Goal: Task Accomplishment & Management: Manage account settings

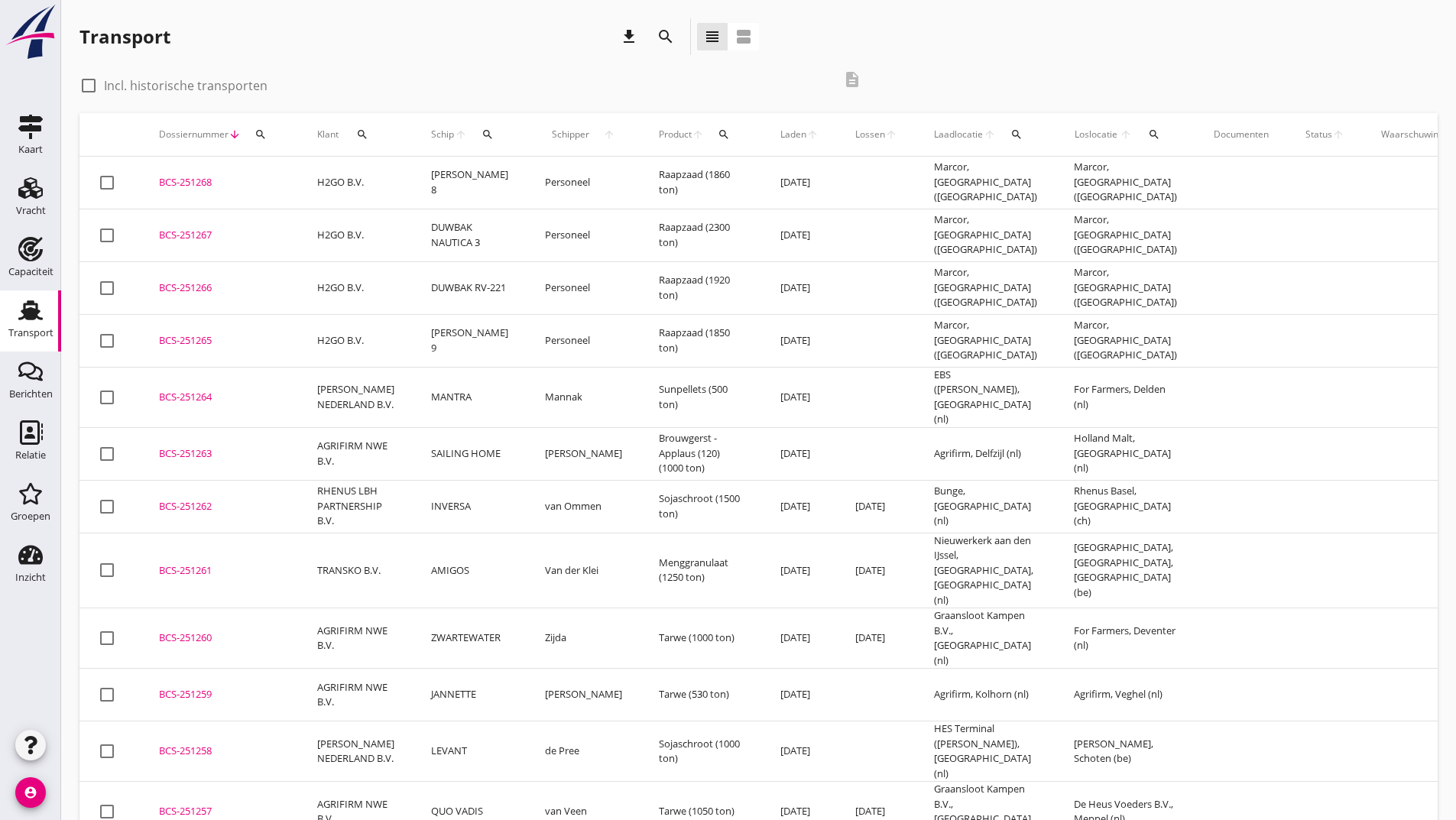
click at [663, 36] on icon "search" at bounding box center [666, 36] width 18 height 18
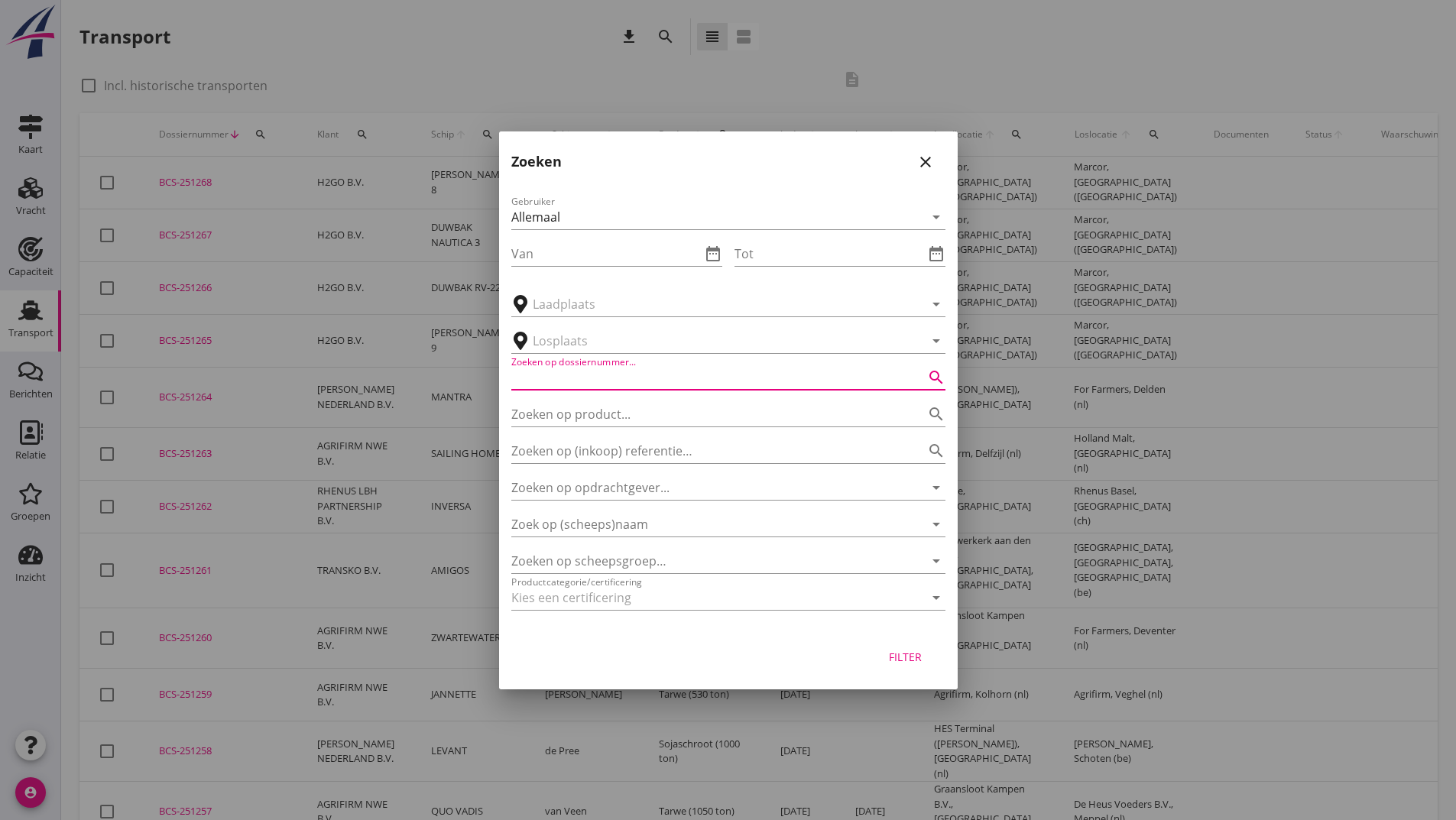
click at [552, 375] on input "Zoeken op dossiernummer..." at bounding box center [706, 378] width 391 height 25
type input "251108"
click at [898, 660] on div "Filter" at bounding box center [906, 657] width 43 height 16
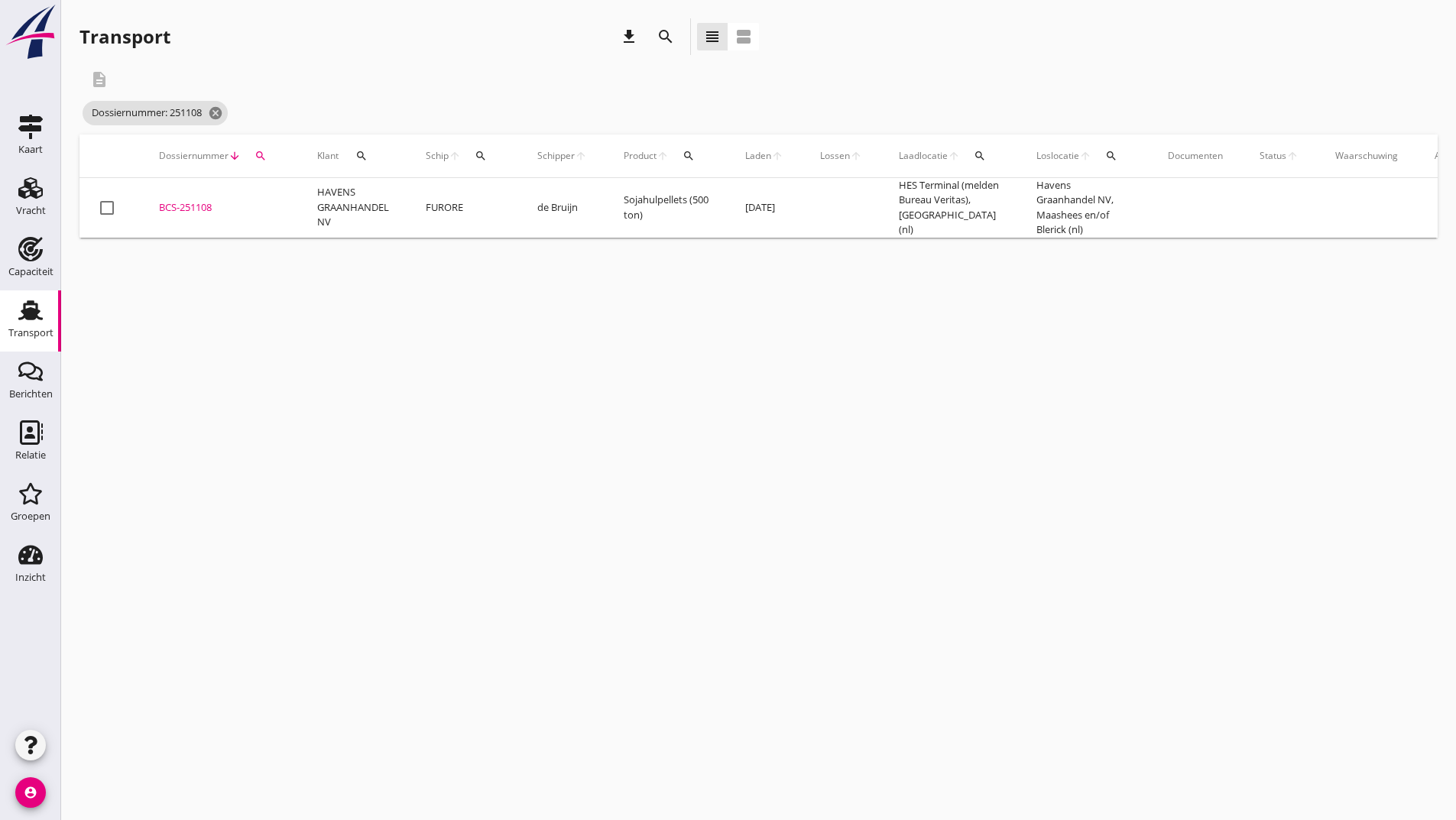
click at [200, 207] on div "BCS-251108" at bounding box center [220, 207] width 122 height 15
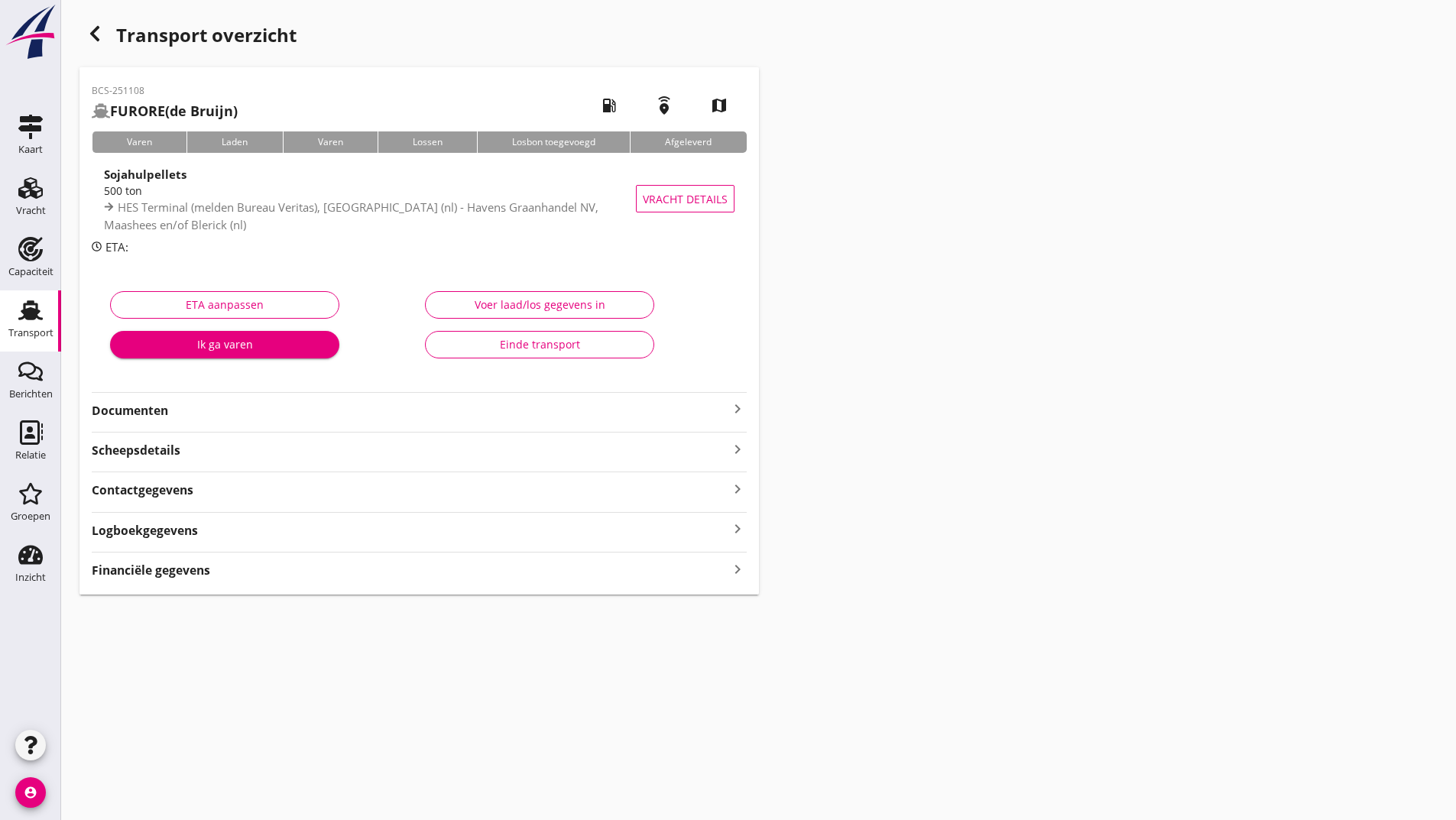
click at [186, 414] on strong "Documenten" at bounding box center [410, 411] width 637 height 18
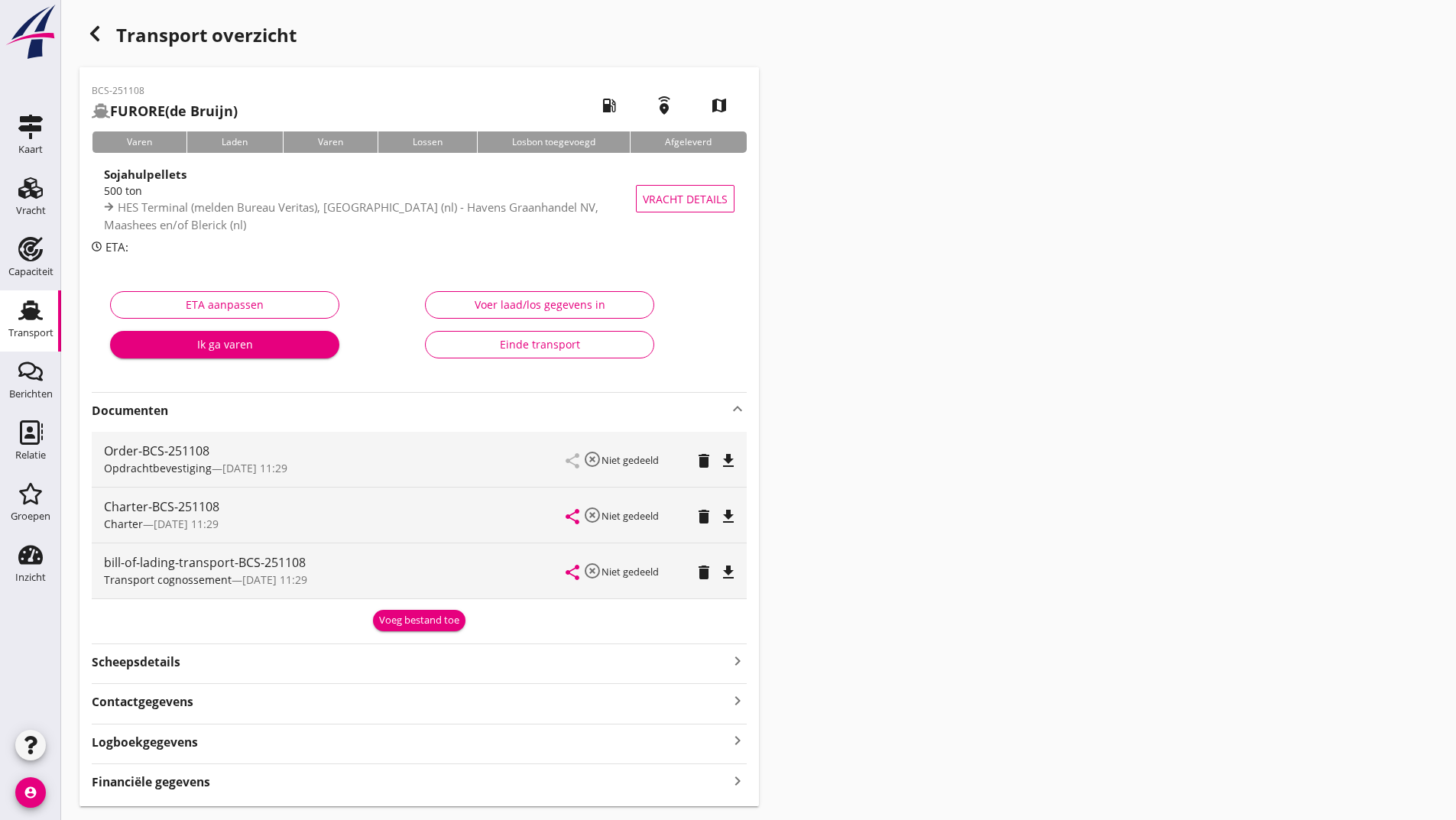
click at [410, 625] on div "Voeg bestand toe" at bounding box center [419, 620] width 80 height 15
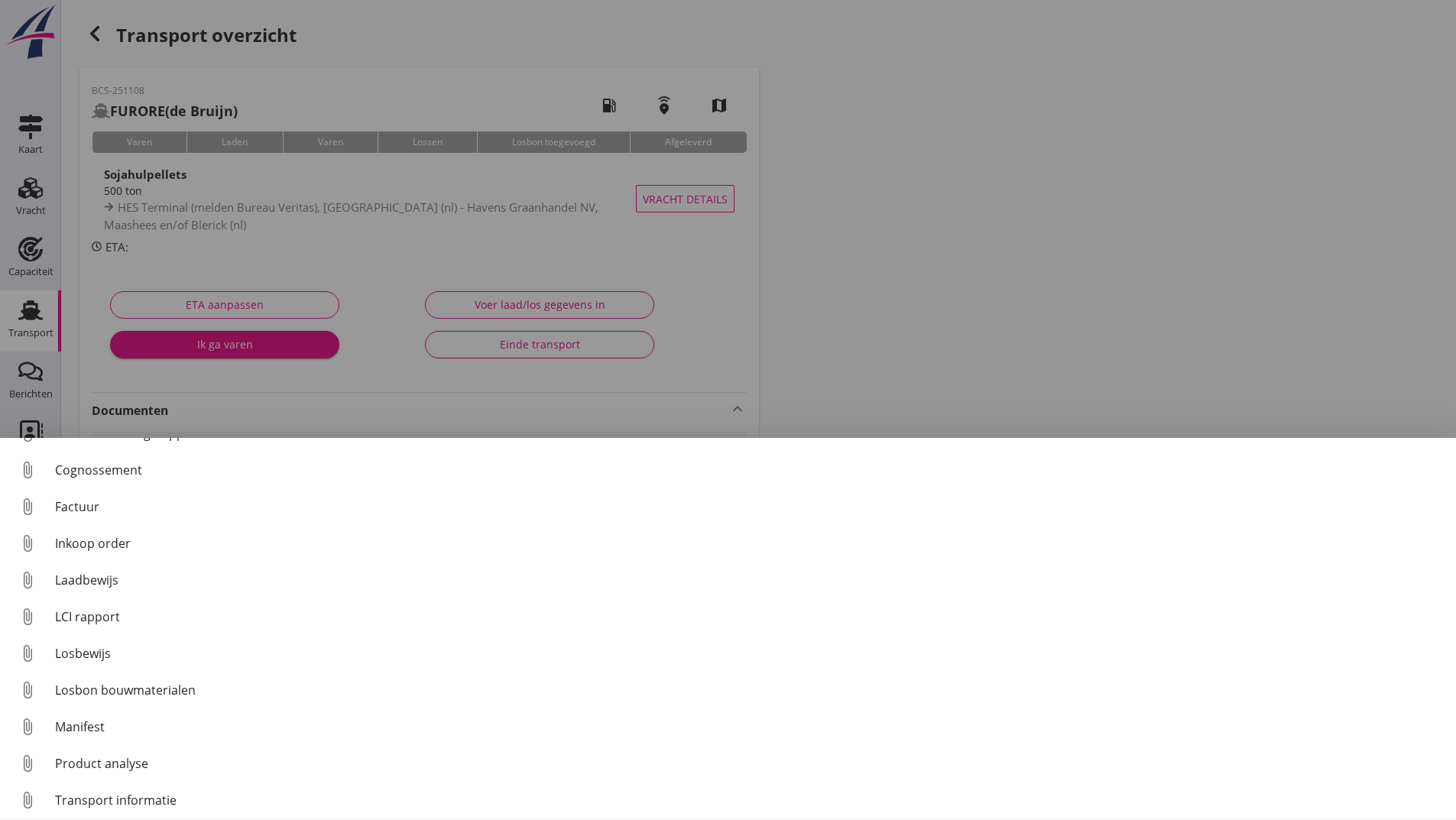
scroll to position [107, 0]
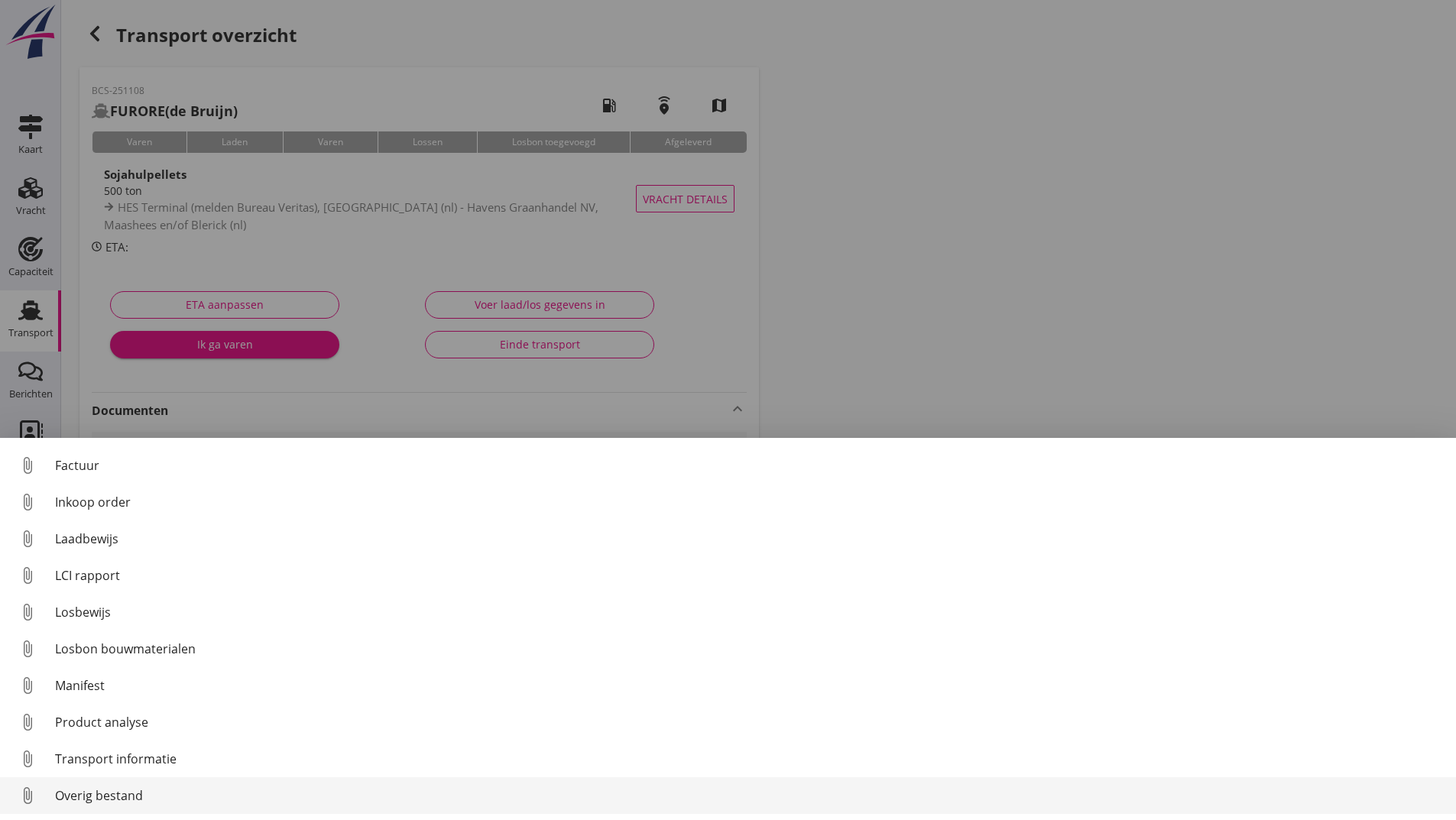
click at [113, 802] on div "Overig bestand" at bounding box center [750, 795] width 1389 height 18
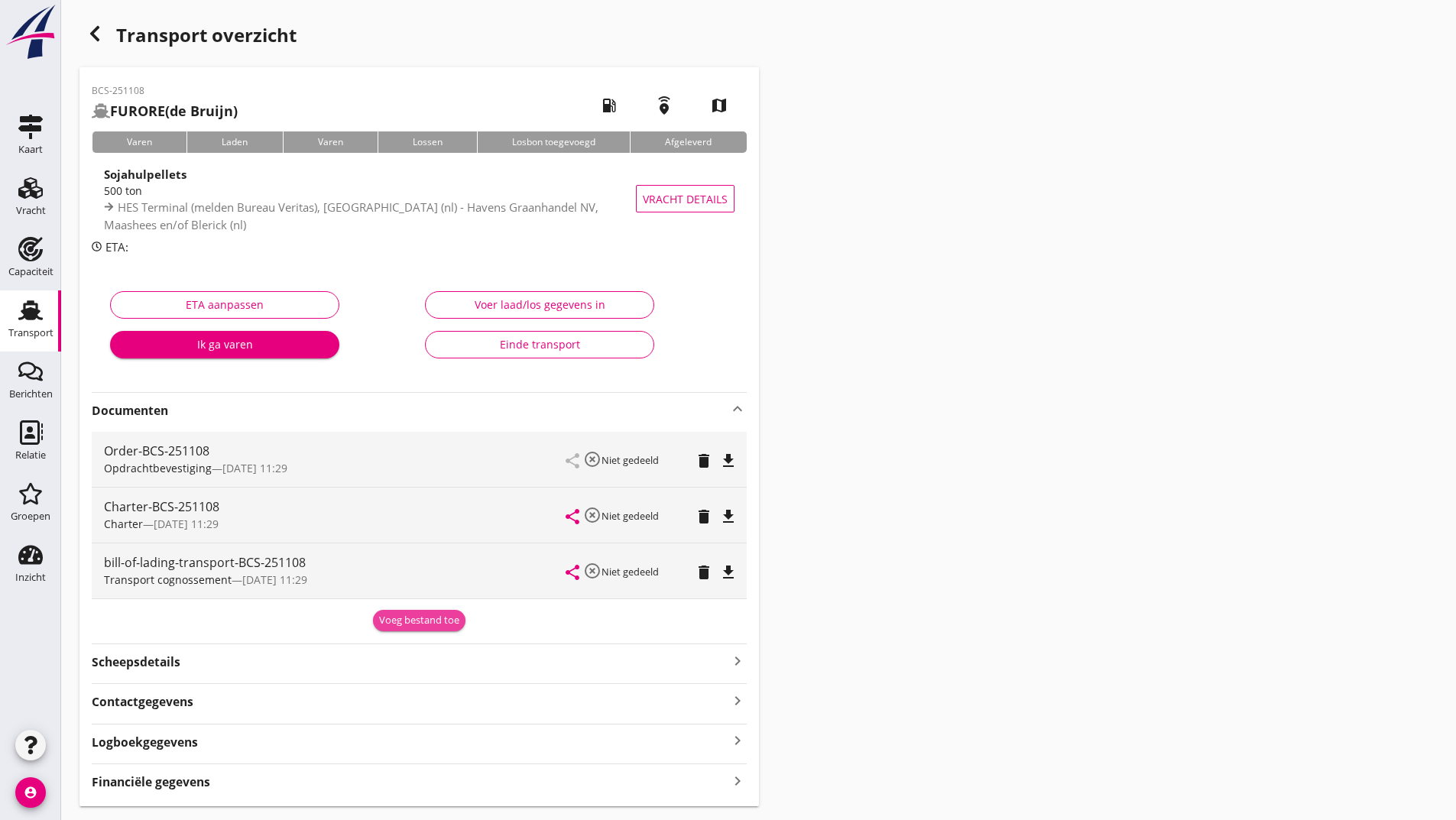
click at [396, 623] on div "Voeg bestand toe" at bounding box center [419, 620] width 80 height 15
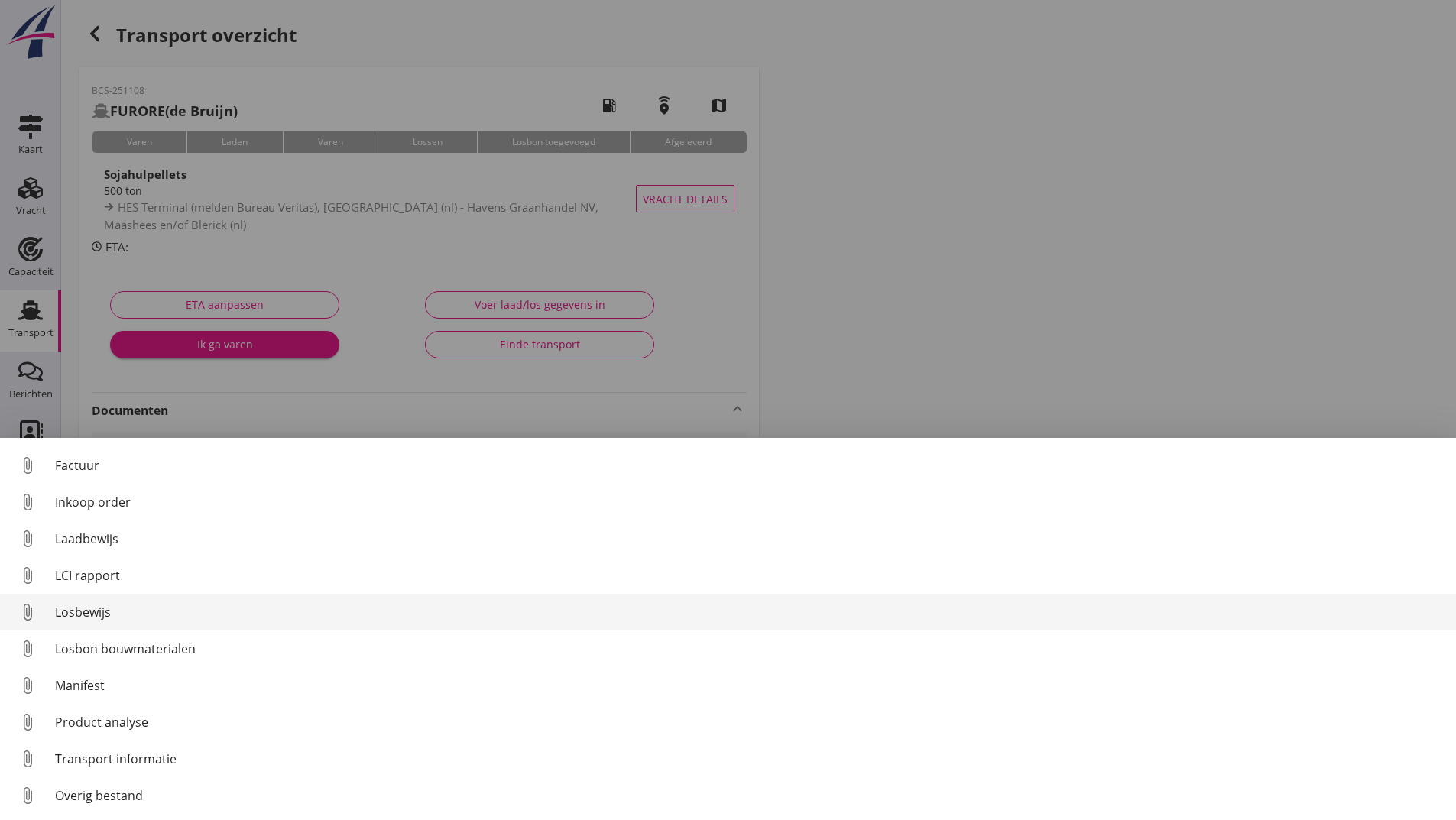
click at [85, 617] on div "Losbewijs" at bounding box center [750, 612] width 1389 height 18
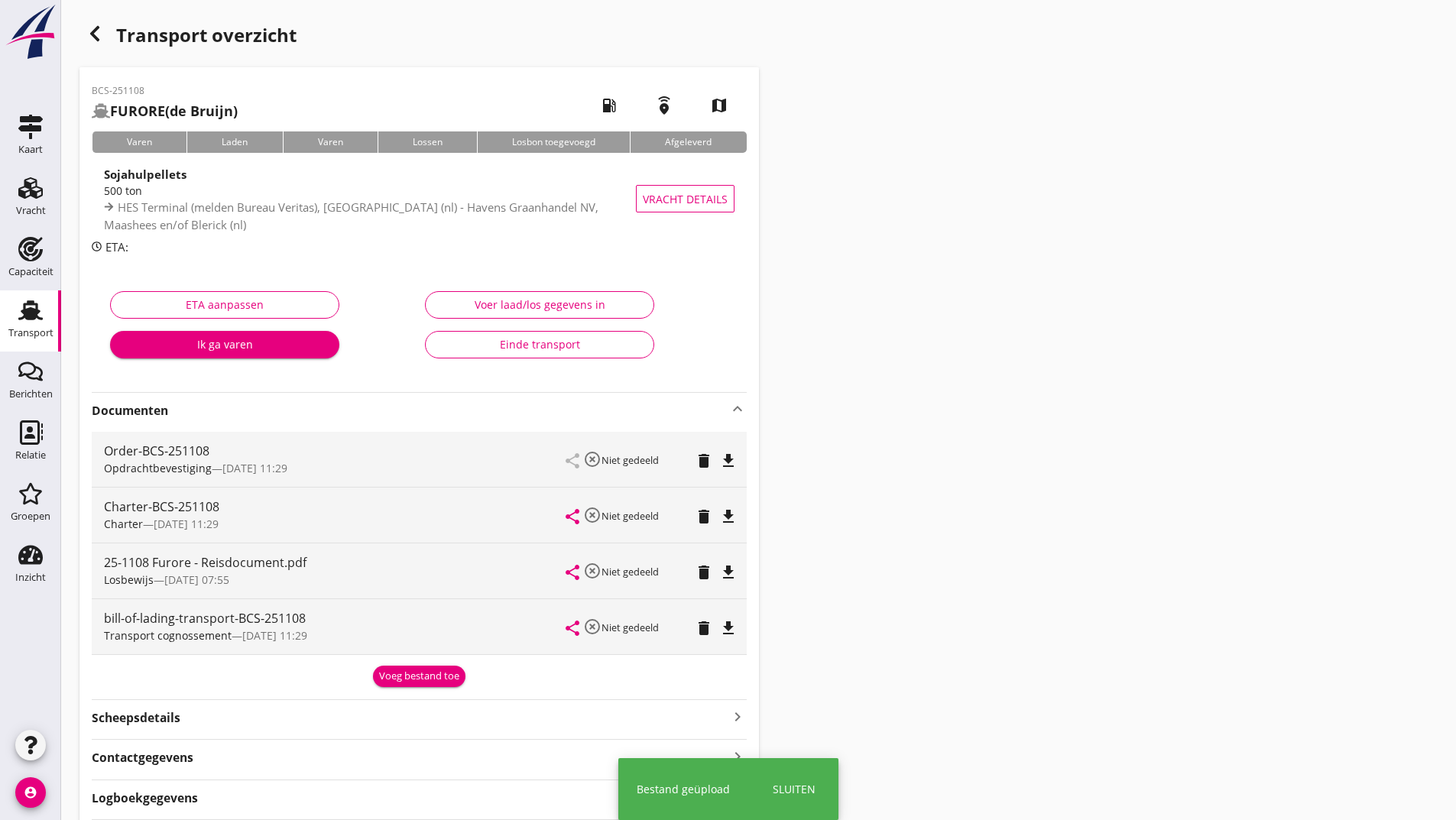
click at [397, 674] on div "Voeg bestand toe" at bounding box center [419, 676] width 80 height 15
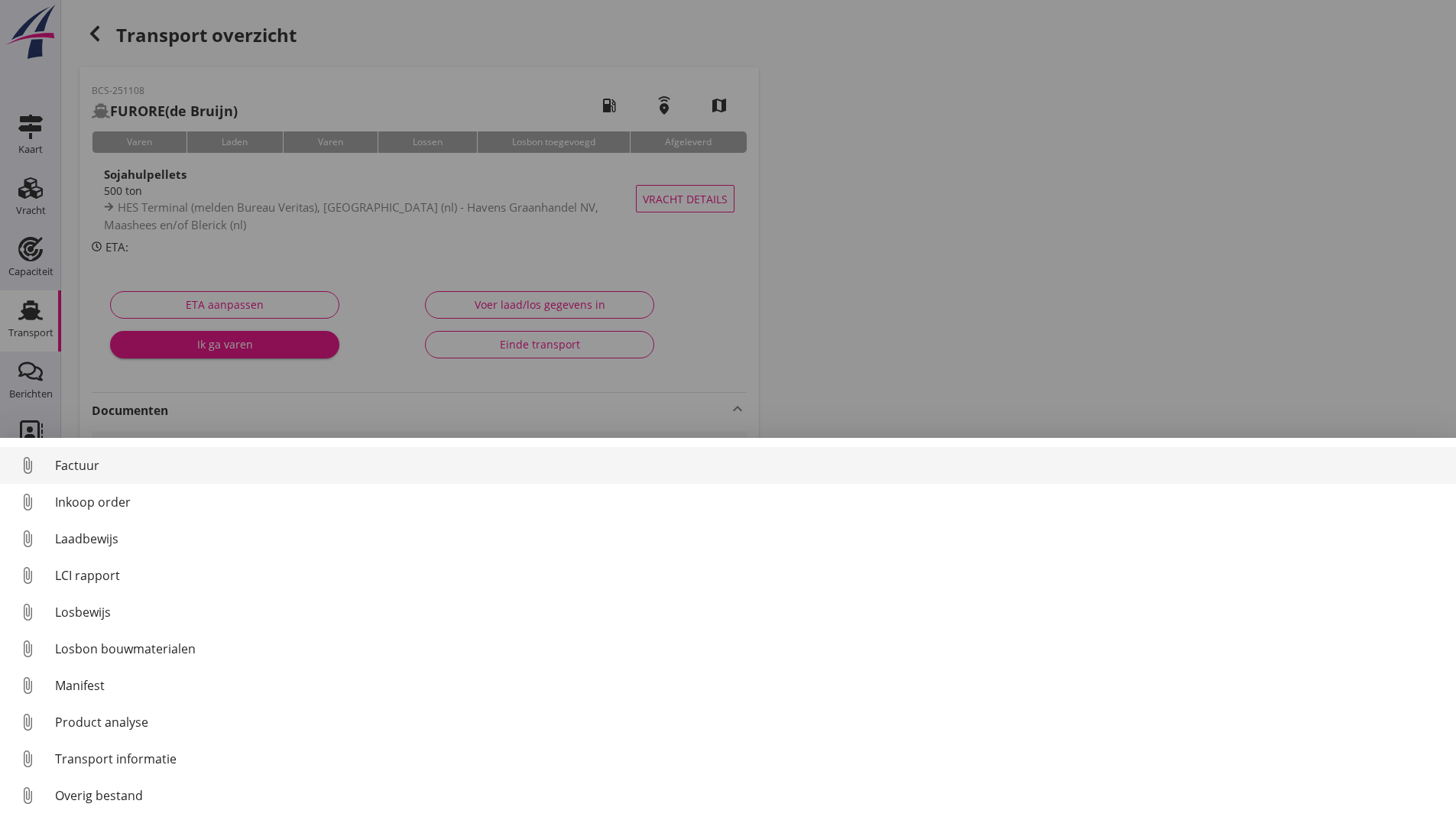
click at [82, 459] on div "Factuur" at bounding box center [750, 465] width 1389 height 18
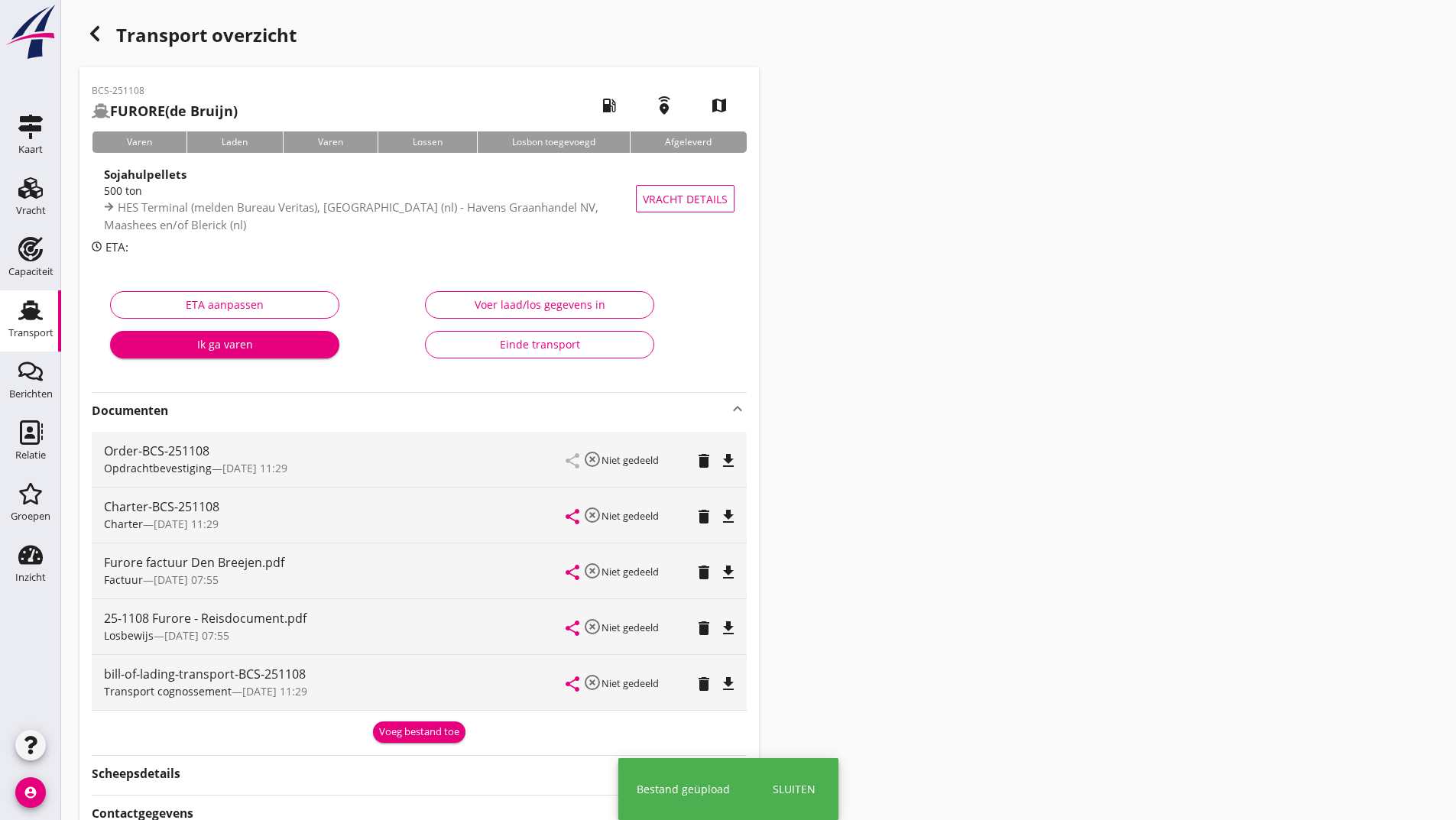
click at [392, 734] on div "Voeg bestand toe" at bounding box center [419, 732] width 80 height 15
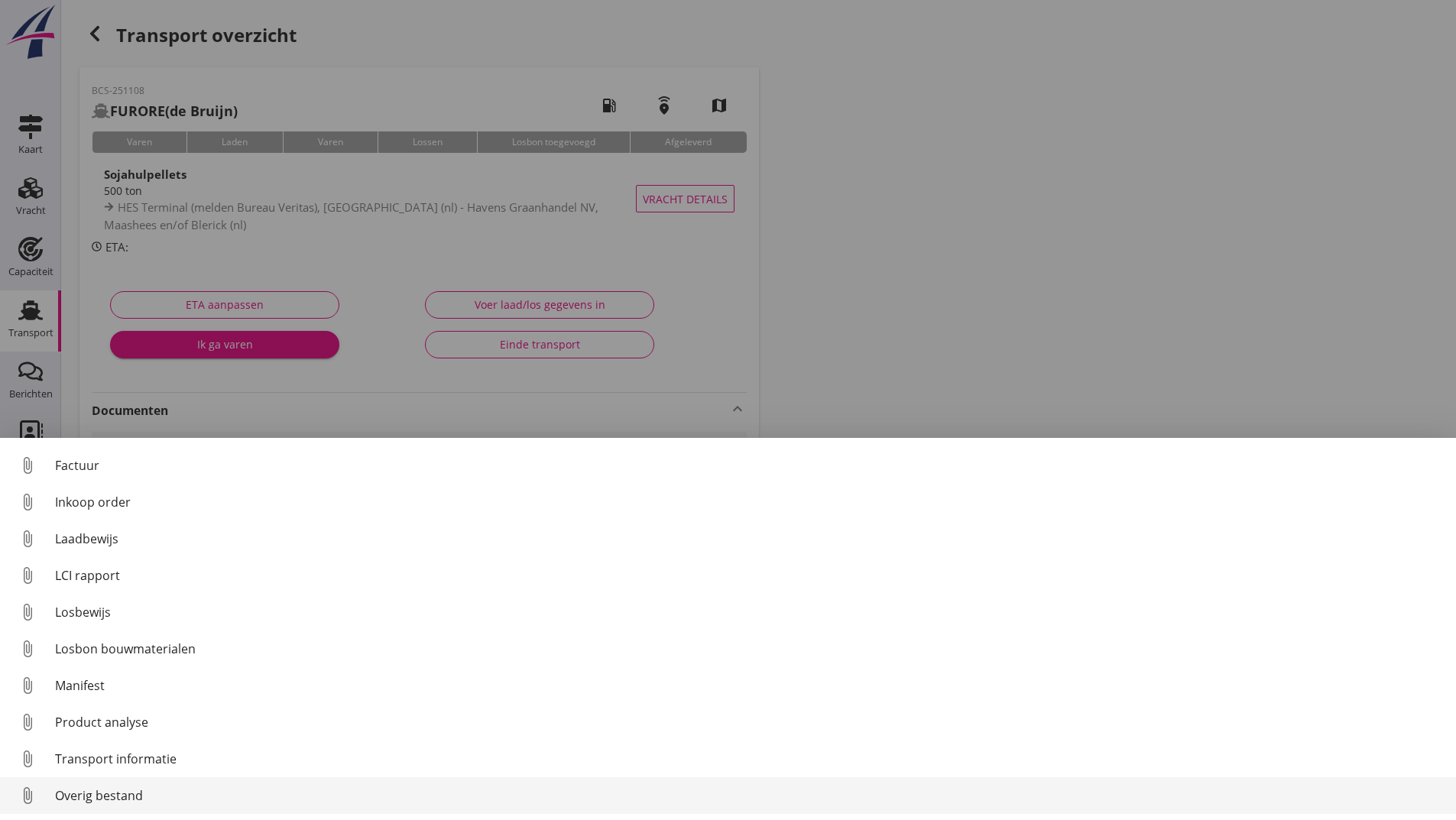
click at [135, 794] on div "Overig bestand" at bounding box center [750, 795] width 1389 height 18
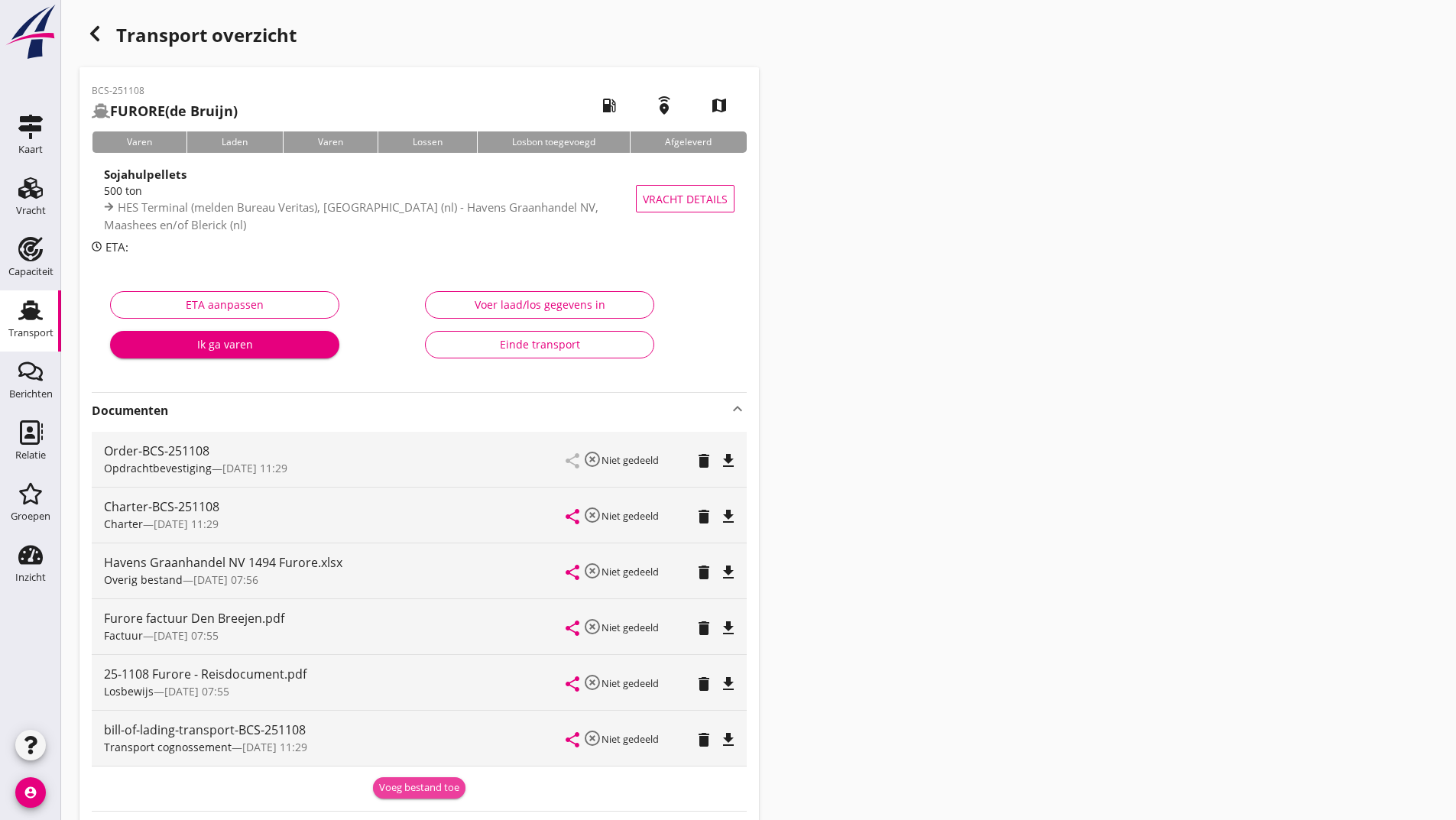
click at [391, 786] on div "Voeg bestand toe" at bounding box center [419, 788] width 80 height 15
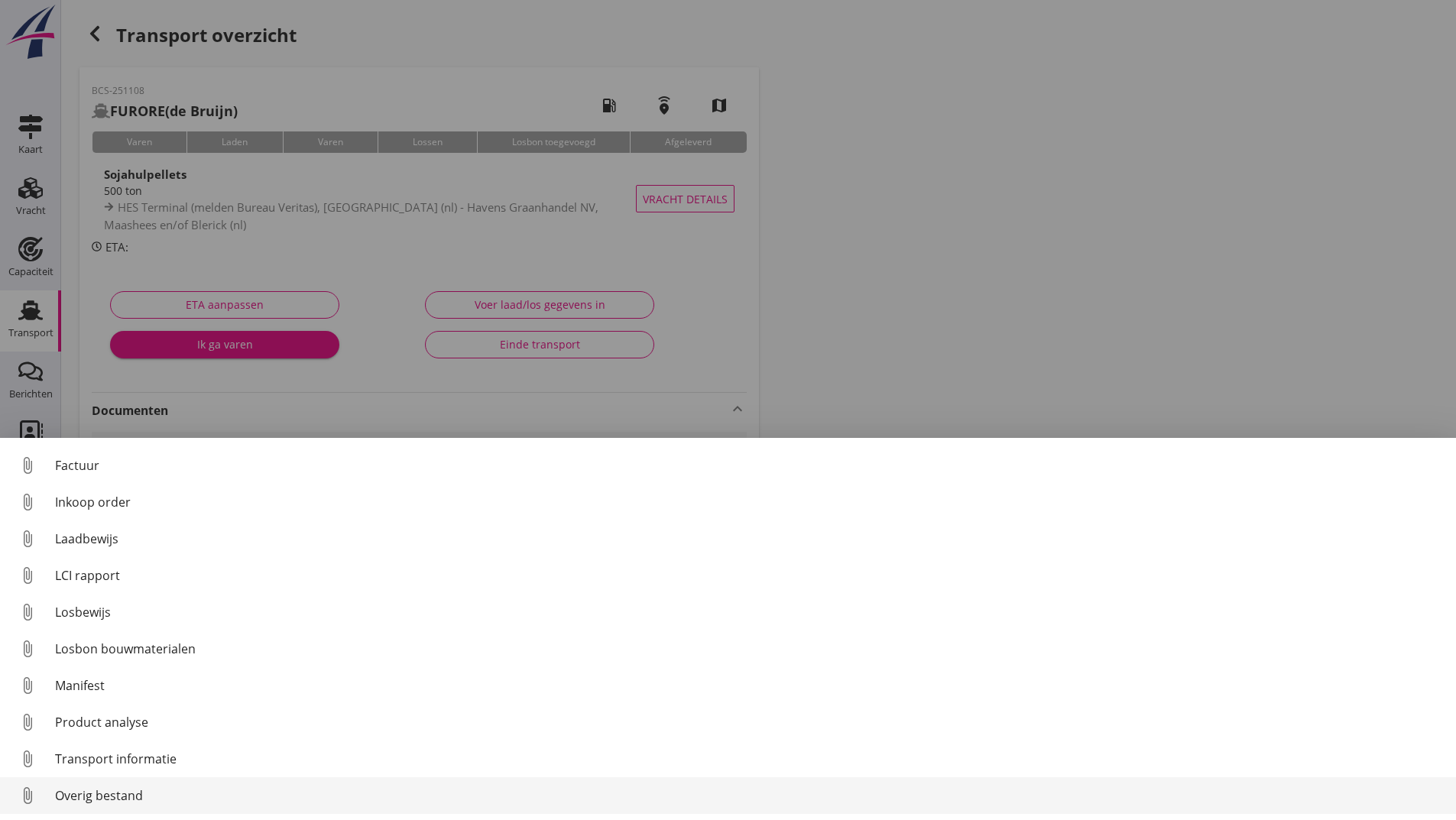
click at [89, 796] on div "Overig bestand" at bounding box center [750, 795] width 1389 height 18
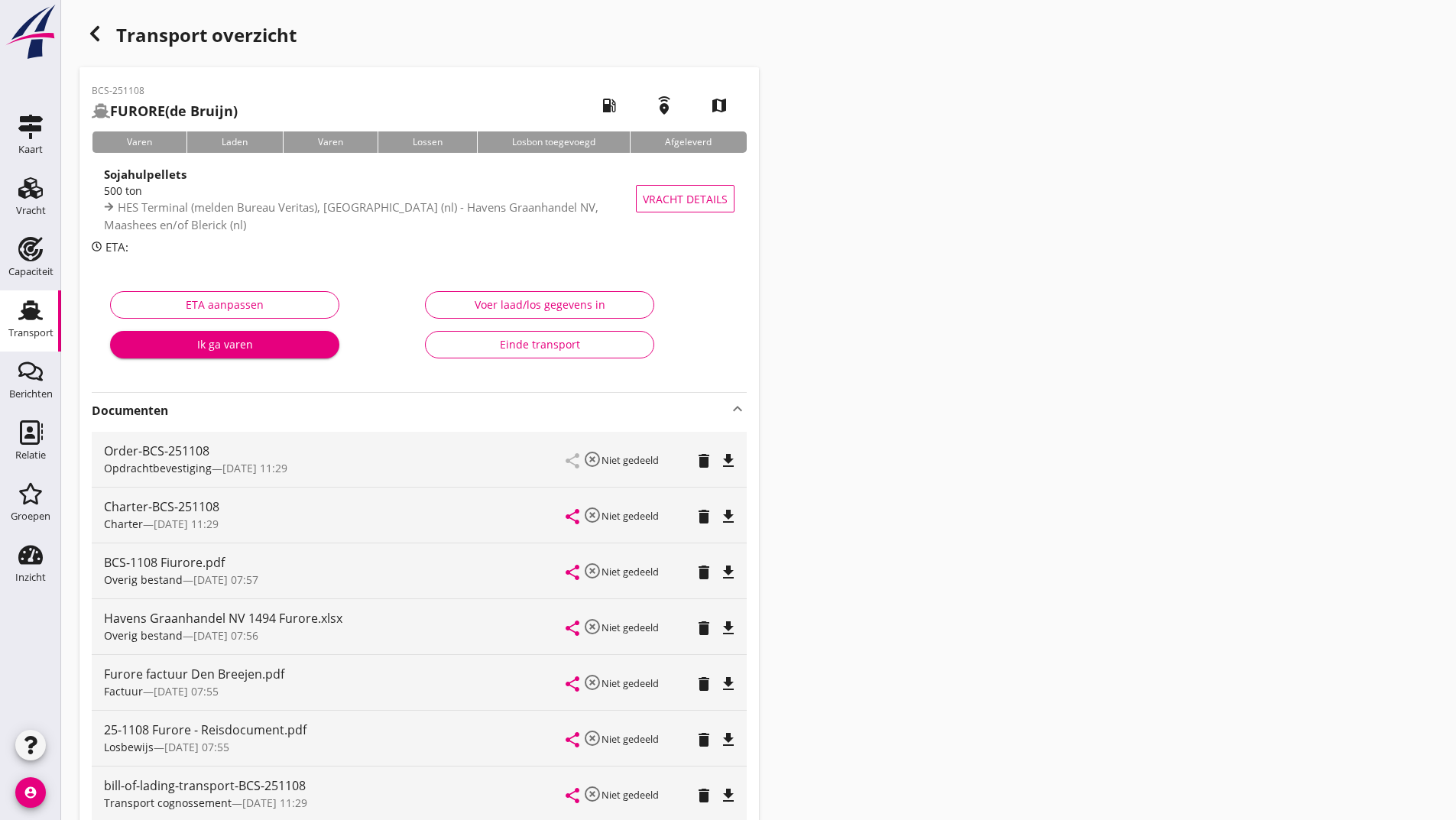
click at [702, 515] on icon "delete" at bounding box center [704, 516] width 18 height 18
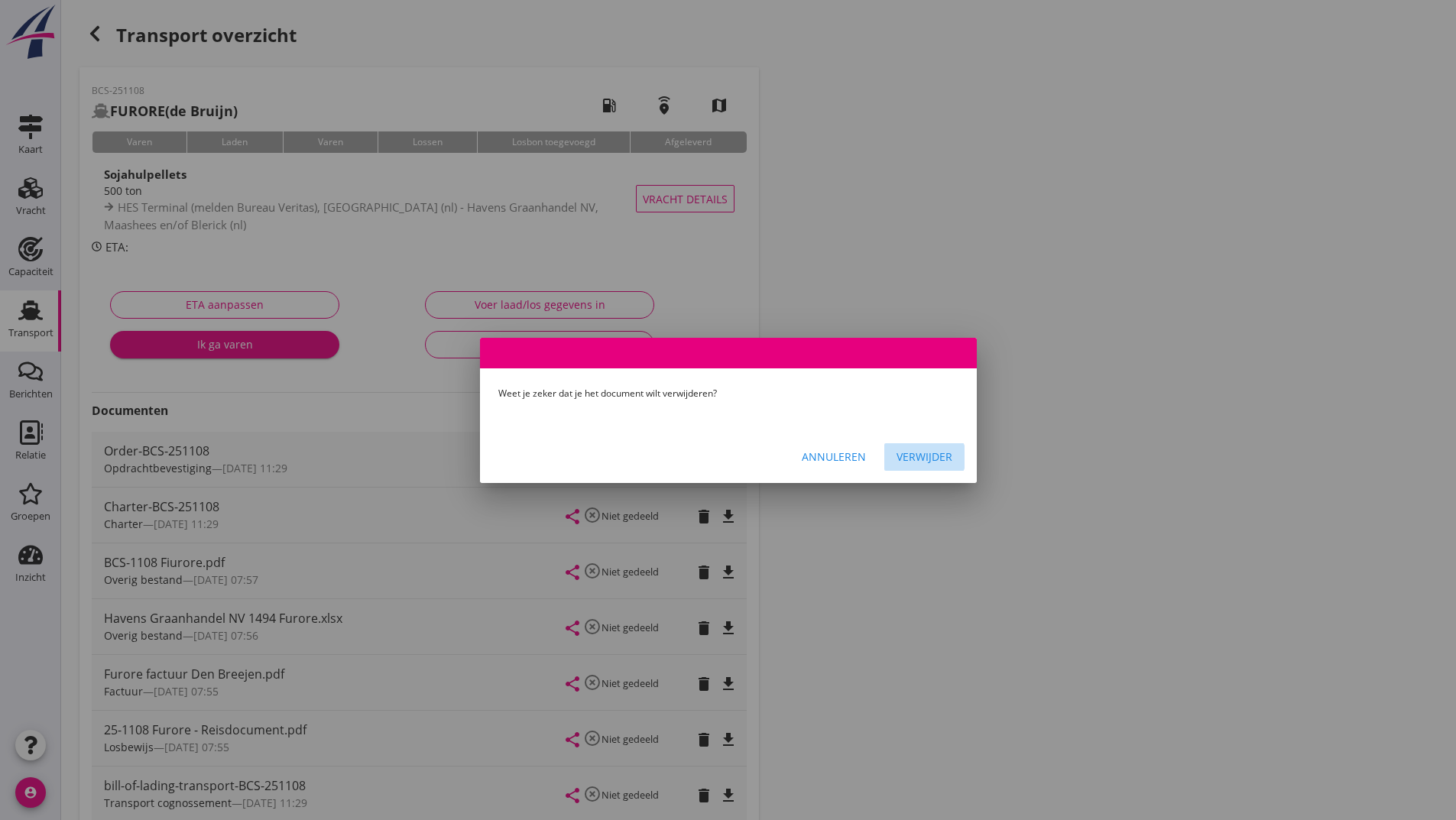
click at [909, 462] on div "Verwijder" at bounding box center [925, 457] width 56 height 16
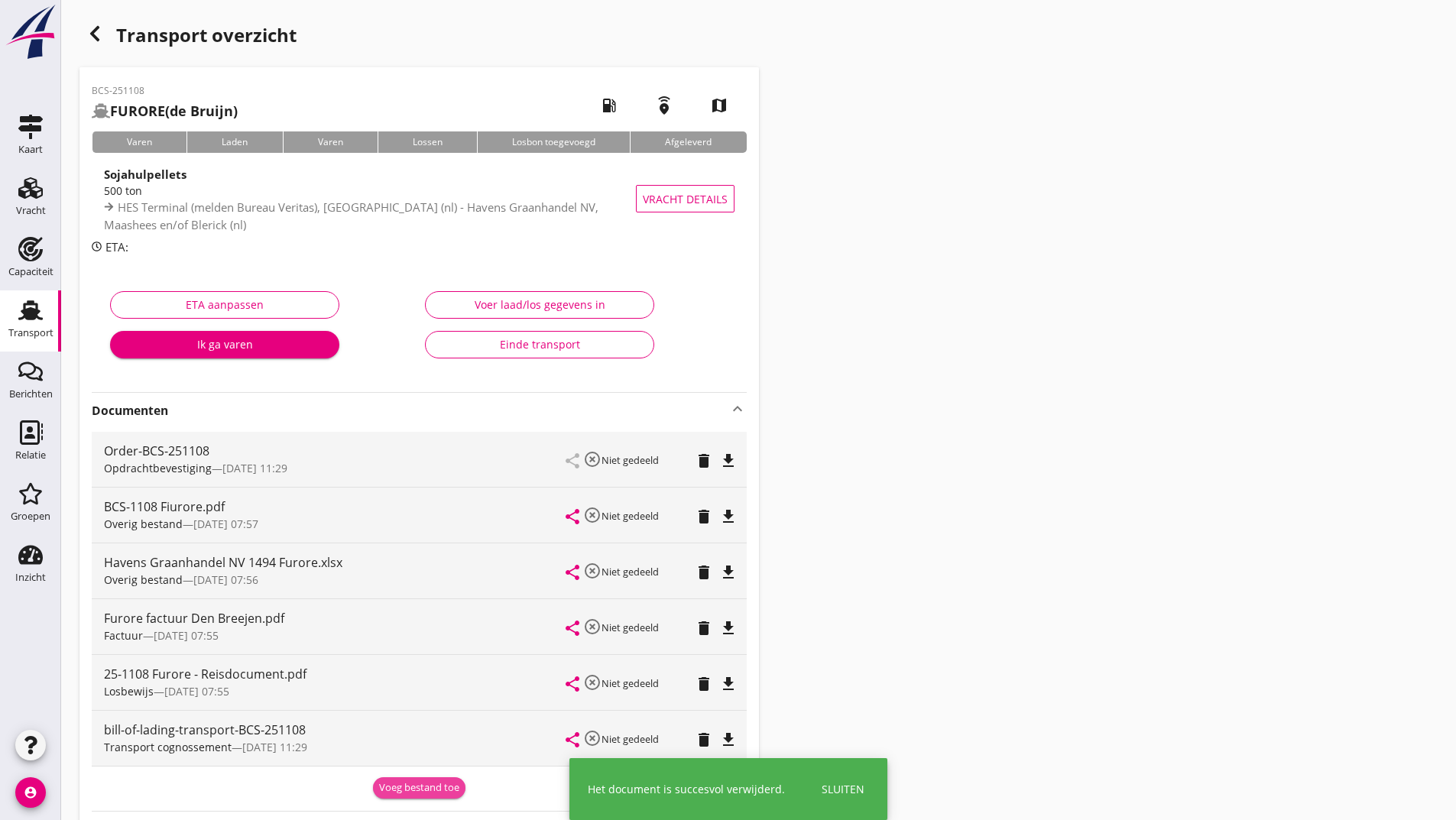
click at [414, 782] on div "Voeg bestand toe" at bounding box center [419, 788] width 80 height 15
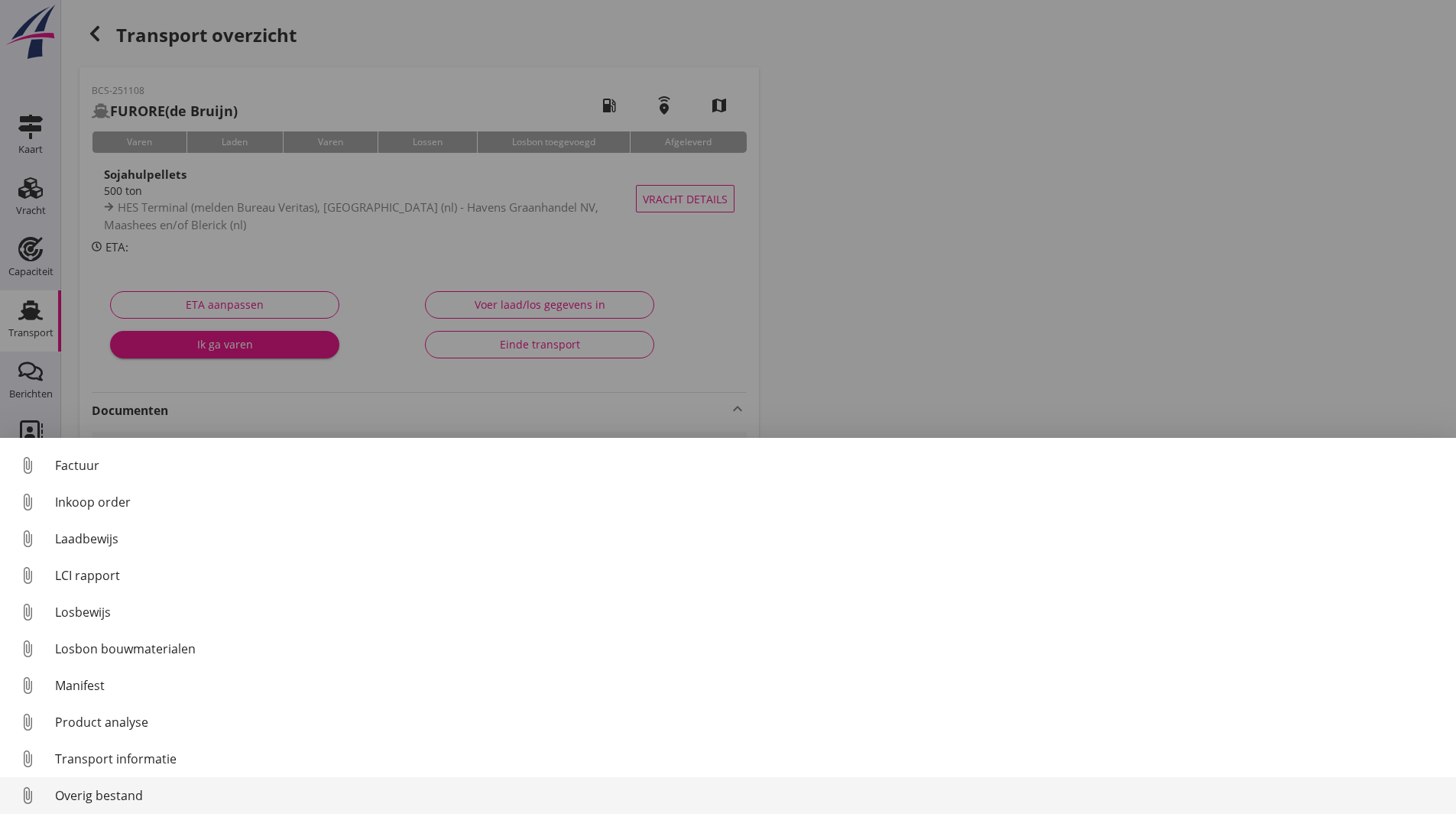
click at [131, 794] on div "Overig bestand" at bounding box center [750, 795] width 1389 height 18
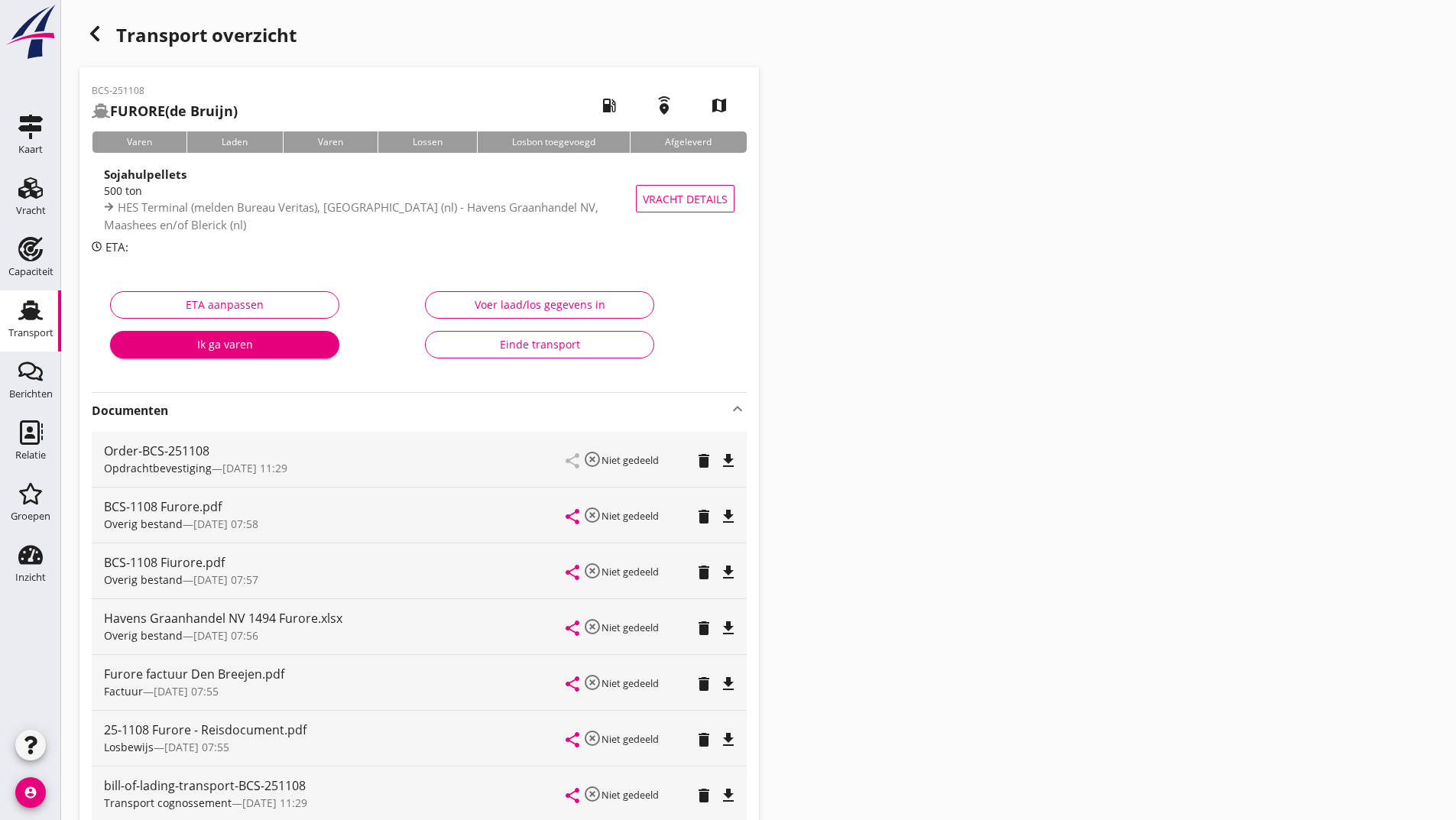
click at [100, 36] on icon "button" at bounding box center [94, 34] width 18 height 18
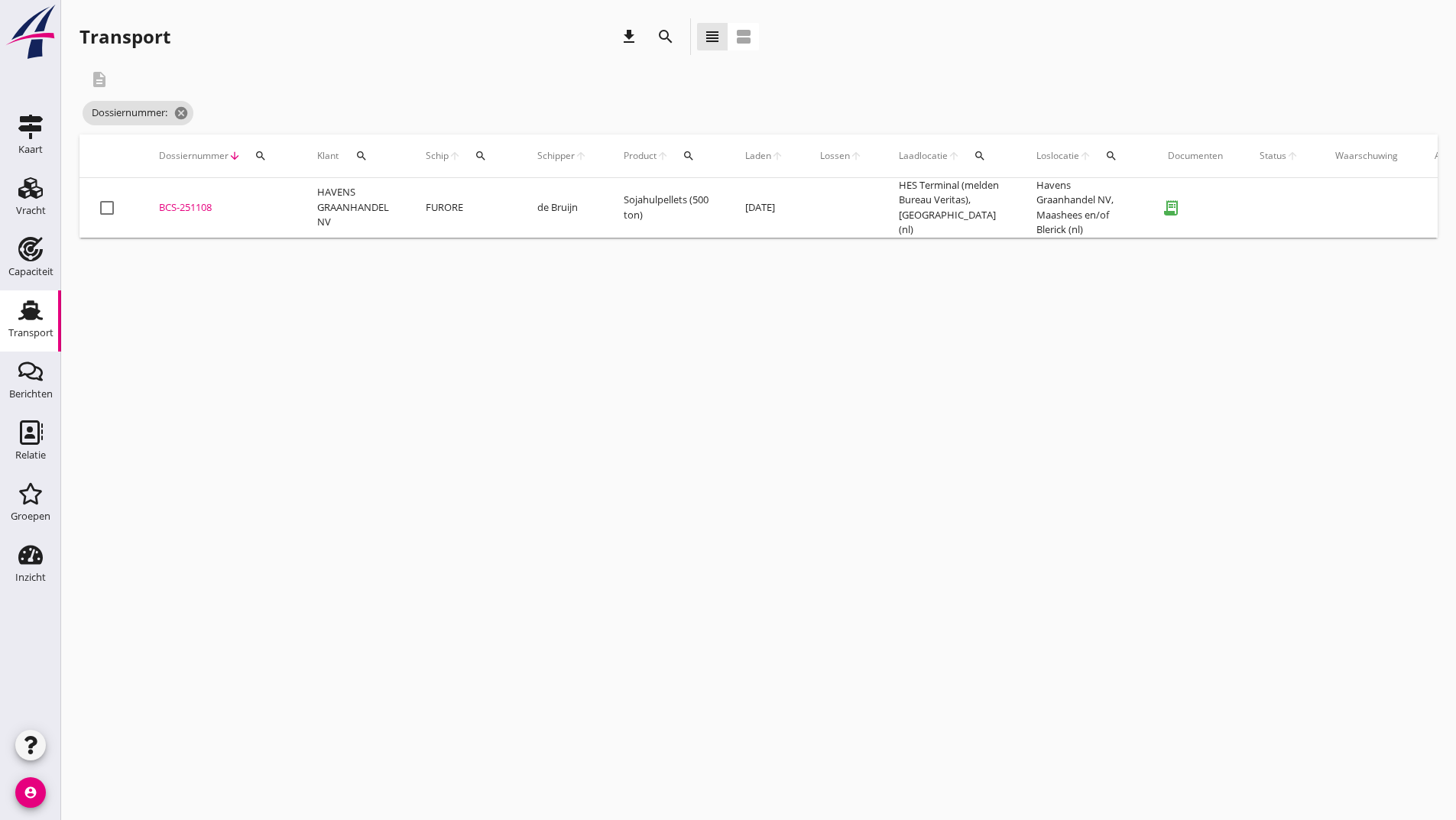
click at [662, 35] on icon "search" at bounding box center [666, 36] width 18 height 18
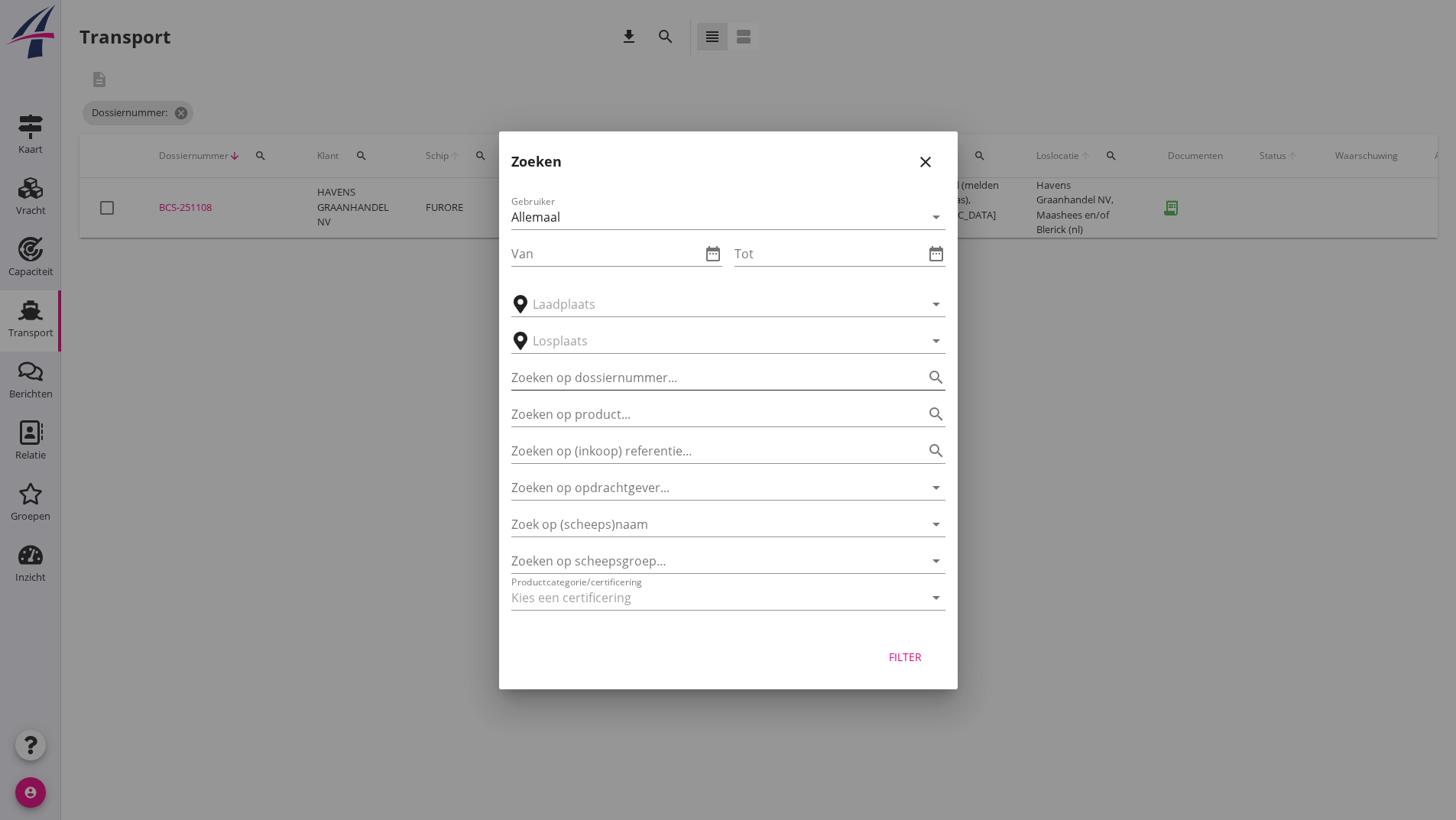
click at [610, 375] on input "Zoeken op dossiernummer..." at bounding box center [706, 378] width 391 height 25
type input "251187"
click at [902, 655] on div "Filter" at bounding box center [906, 657] width 43 height 16
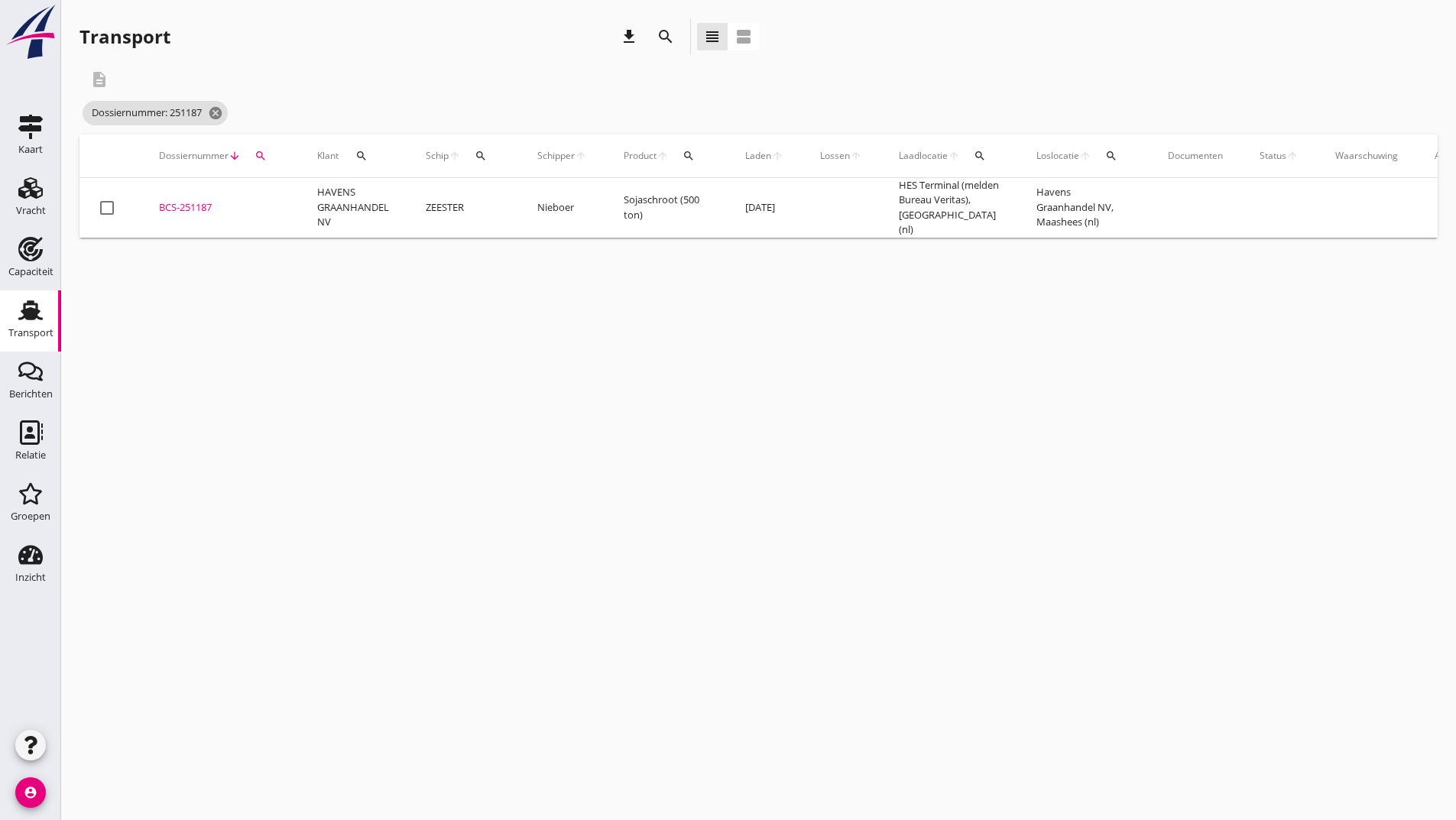
click at [201, 206] on div "BCS-251187" at bounding box center [220, 207] width 122 height 15
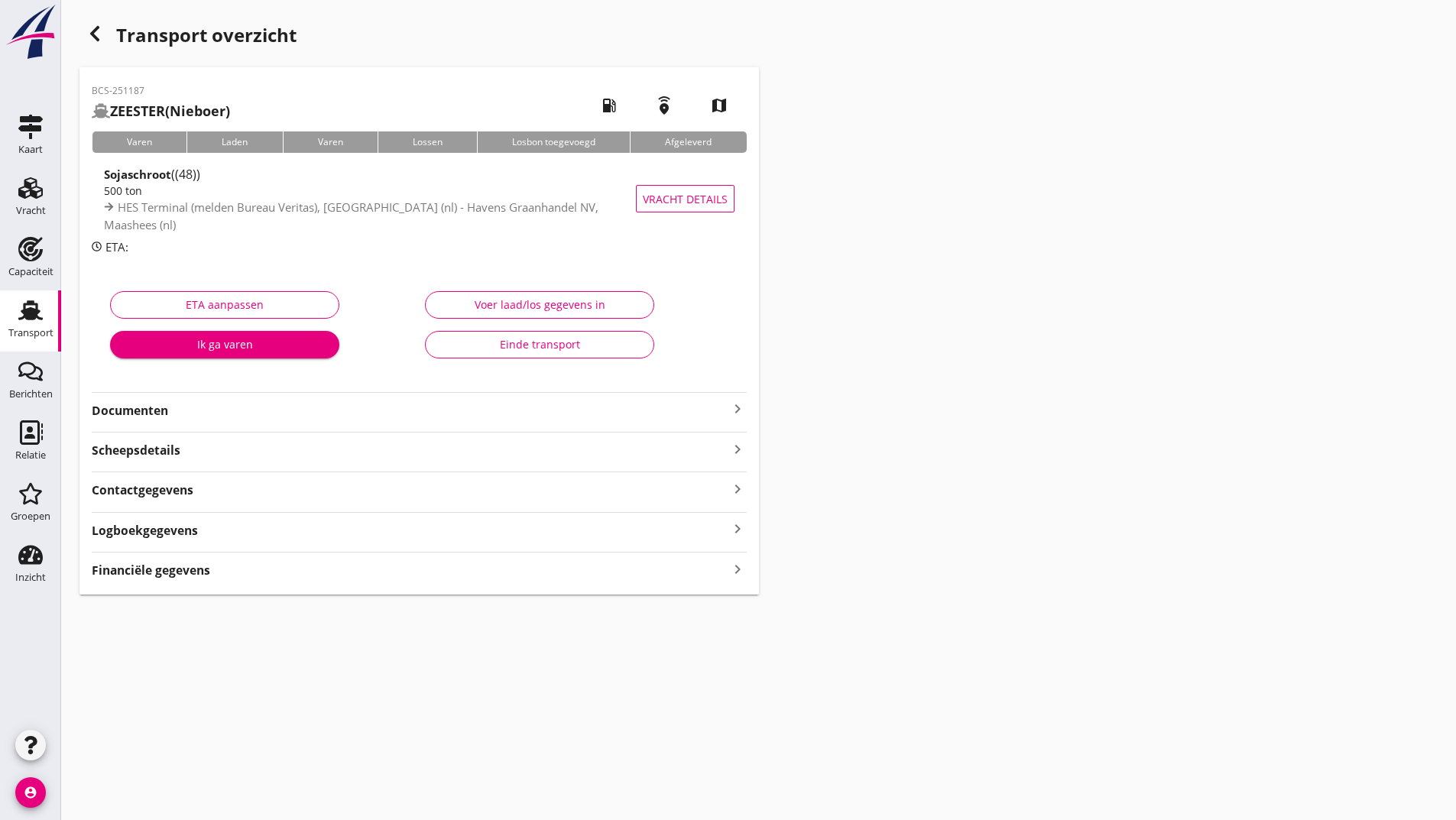
click at [161, 414] on strong "Documenten" at bounding box center [410, 411] width 637 height 18
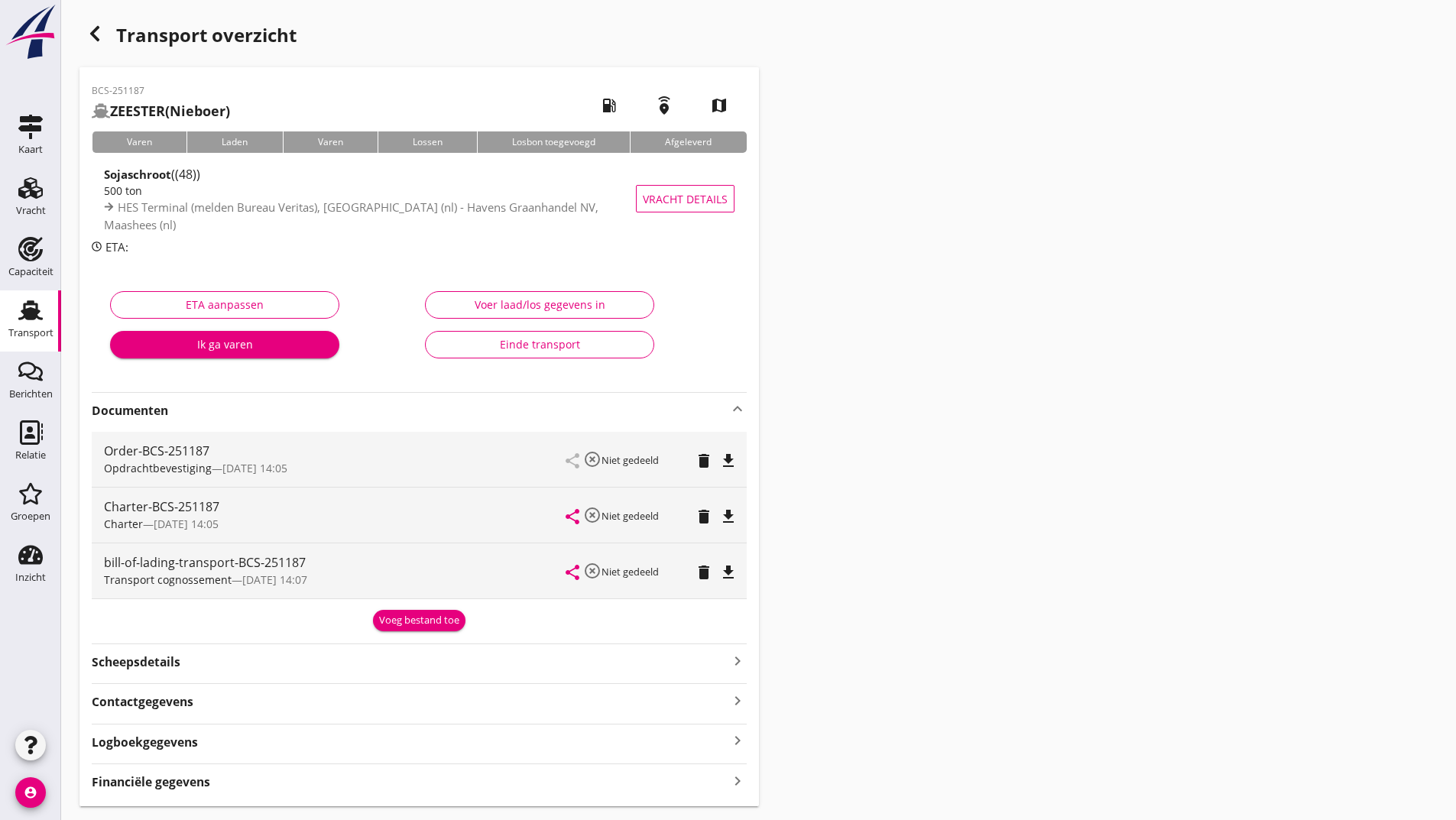
click at [398, 626] on div "Voeg bestand toe" at bounding box center [419, 620] width 80 height 15
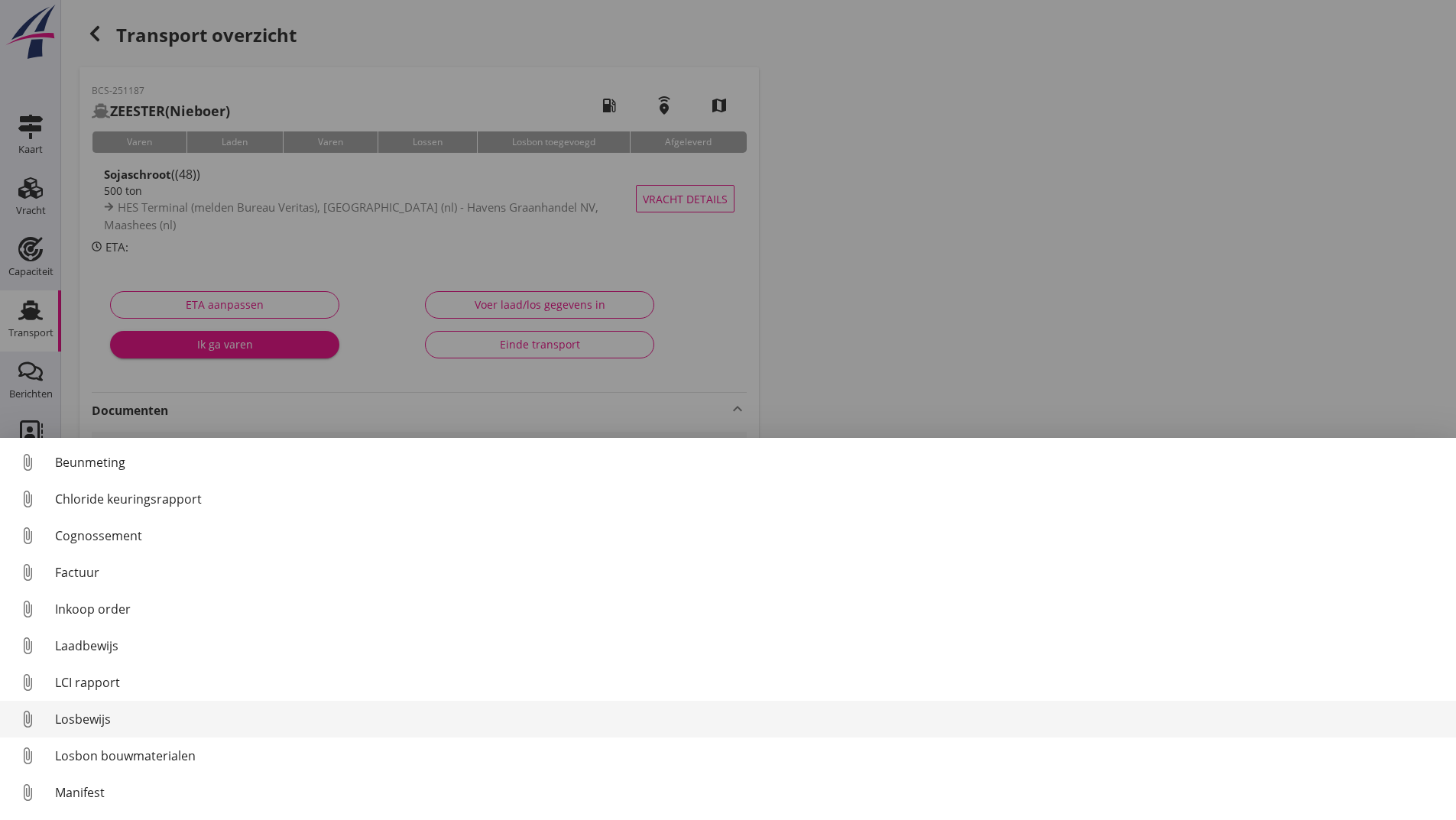
click at [106, 719] on div "Losbewijs" at bounding box center [750, 719] width 1389 height 18
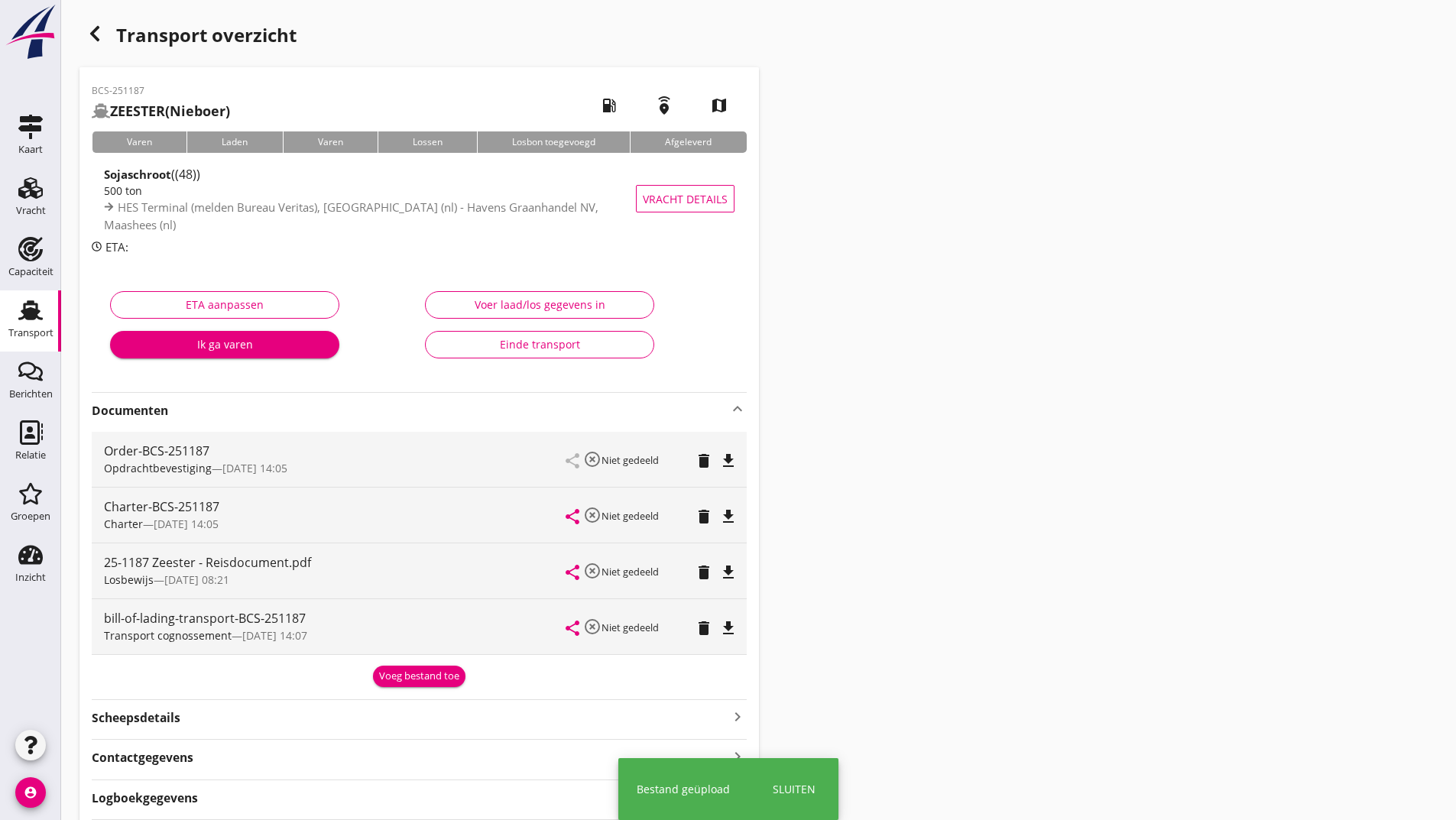
click at [396, 678] on div "Voeg bestand toe" at bounding box center [419, 676] width 80 height 15
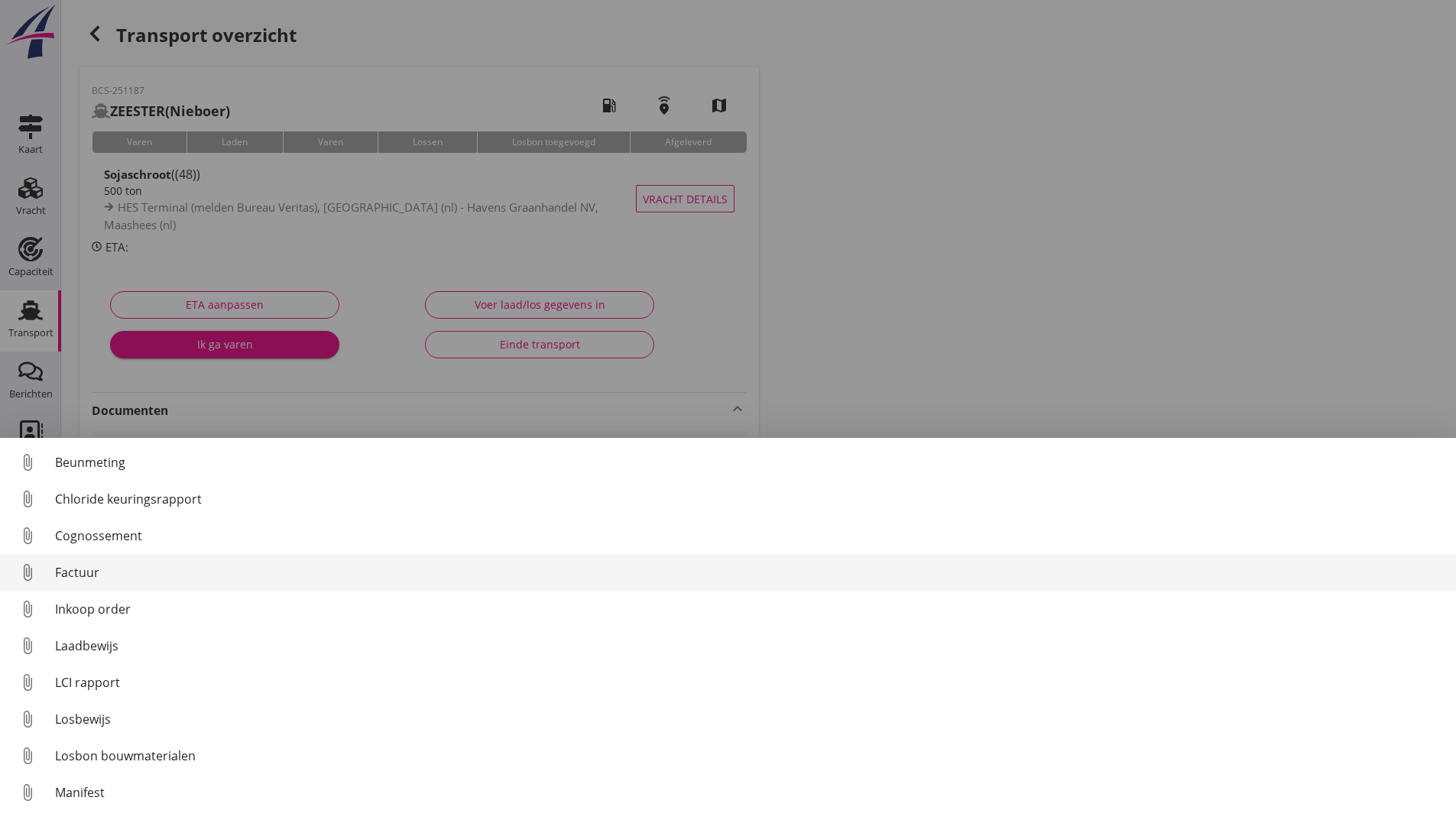
click at [89, 574] on div "Factuur" at bounding box center [750, 572] width 1389 height 18
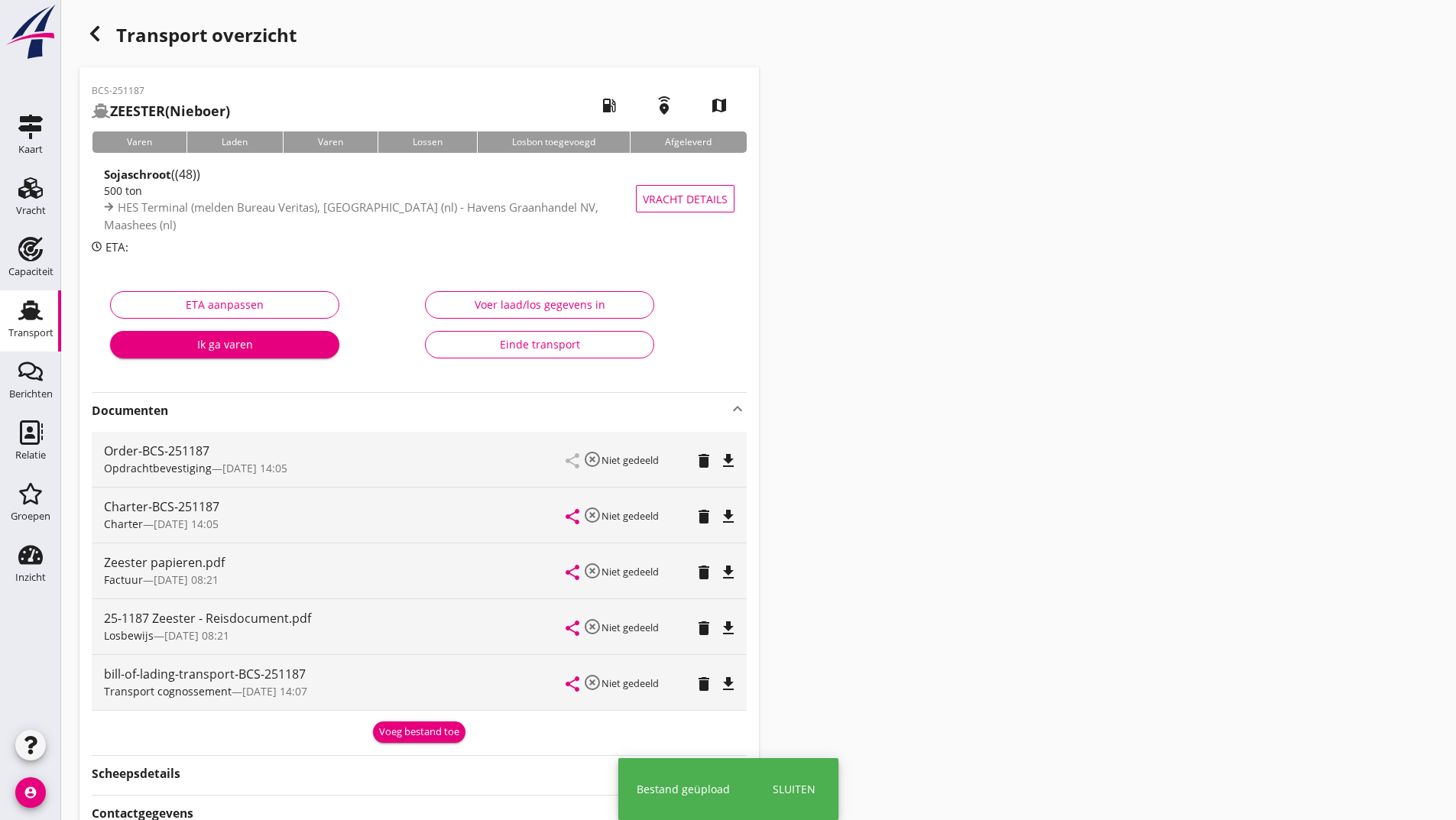
click at [397, 736] on div "Voeg bestand toe" at bounding box center [419, 732] width 80 height 15
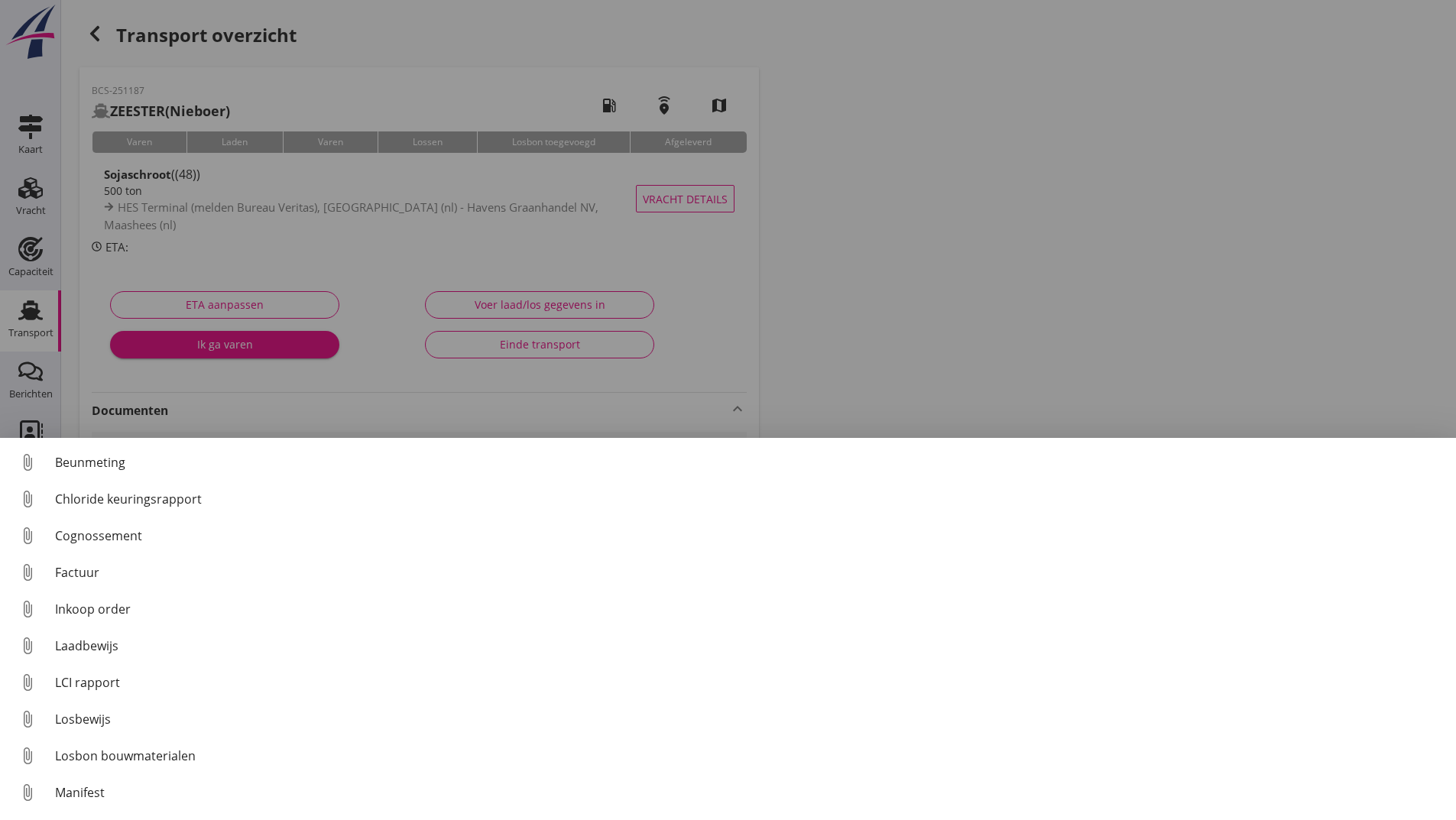
scroll to position [107, 0]
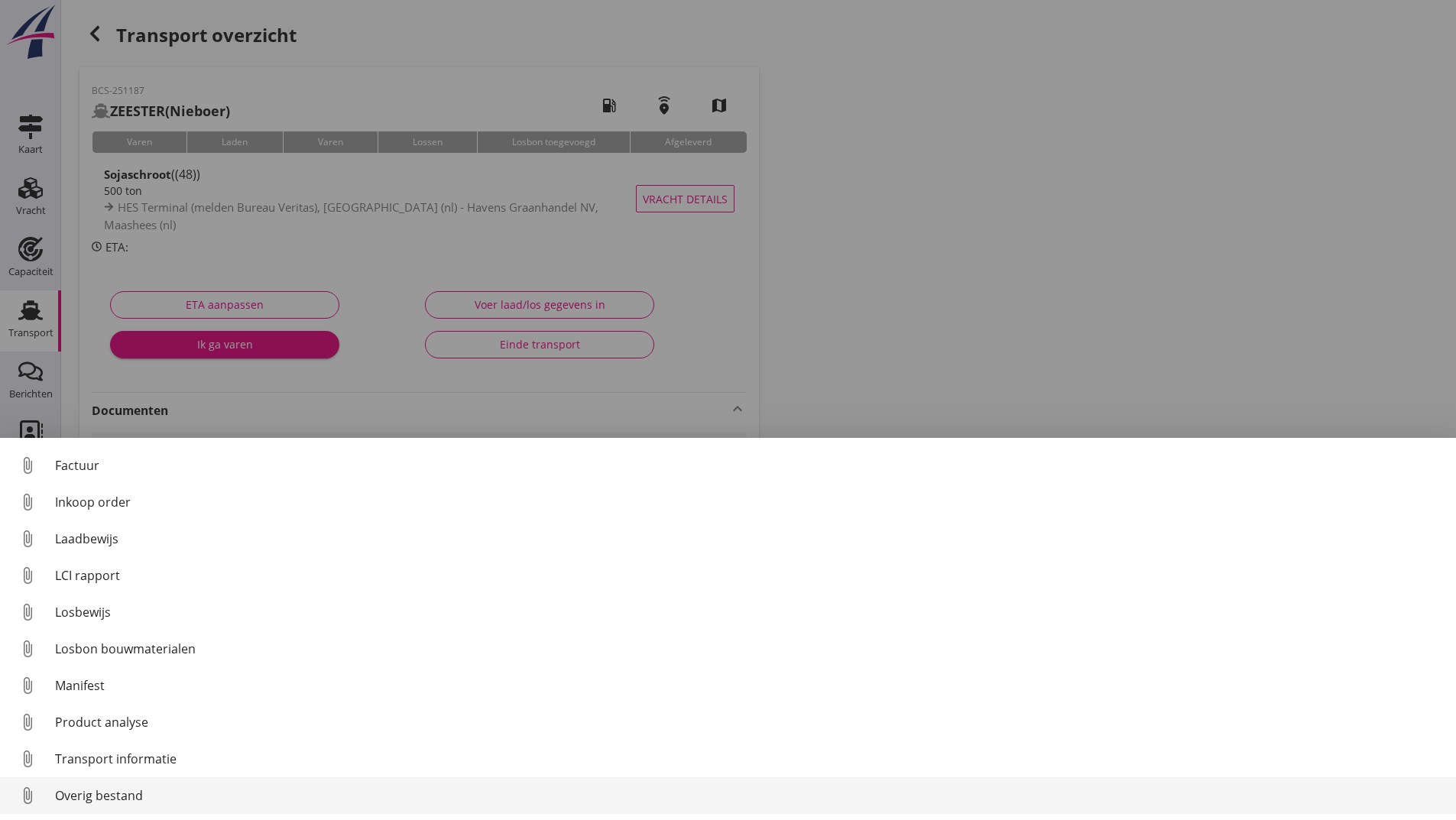
click at [148, 794] on div "Overig bestand" at bounding box center [750, 795] width 1389 height 18
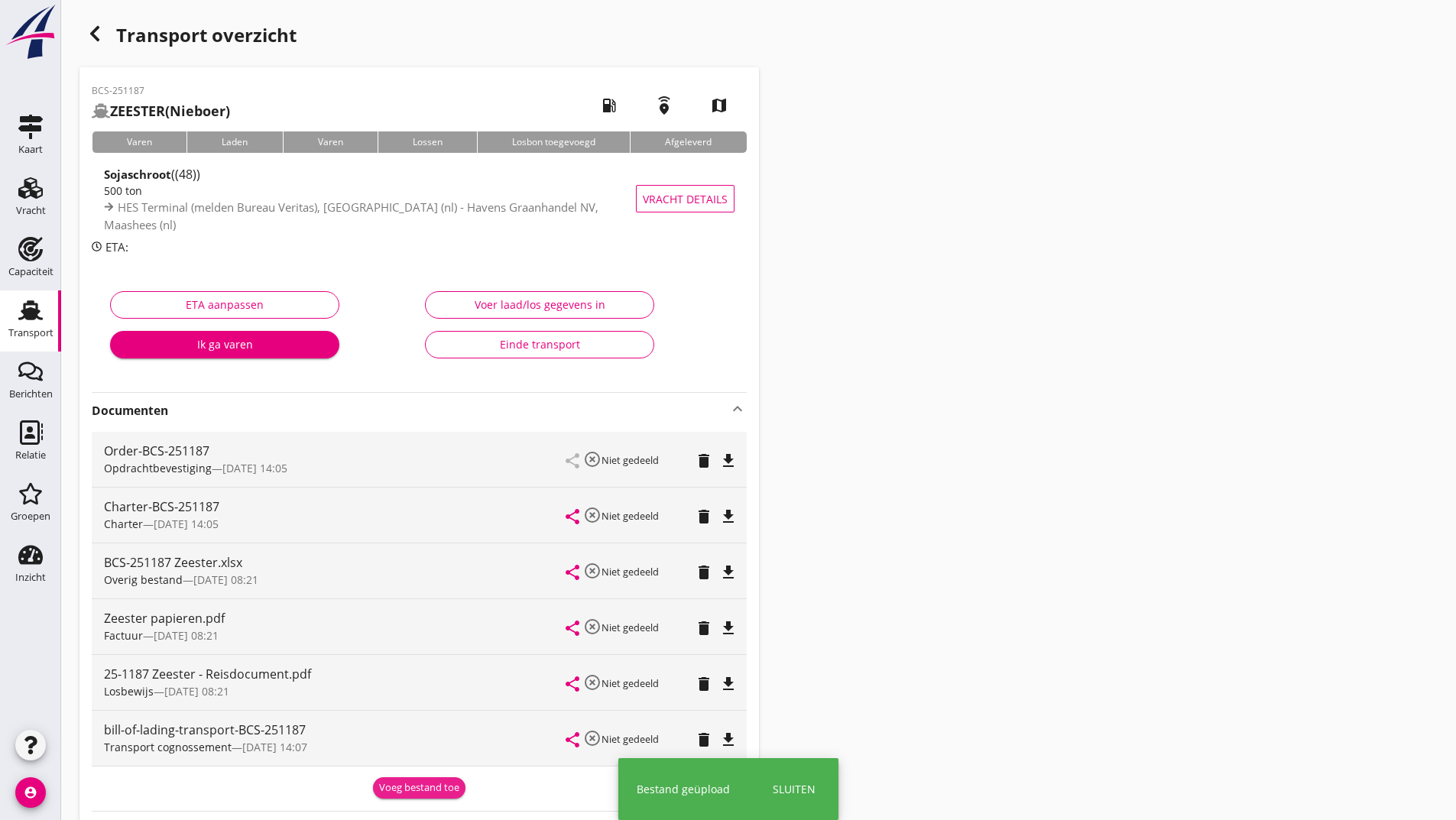
click at [402, 794] on div "Voeg bestand toe" at bounding box center [419, 788] width 80 height 15
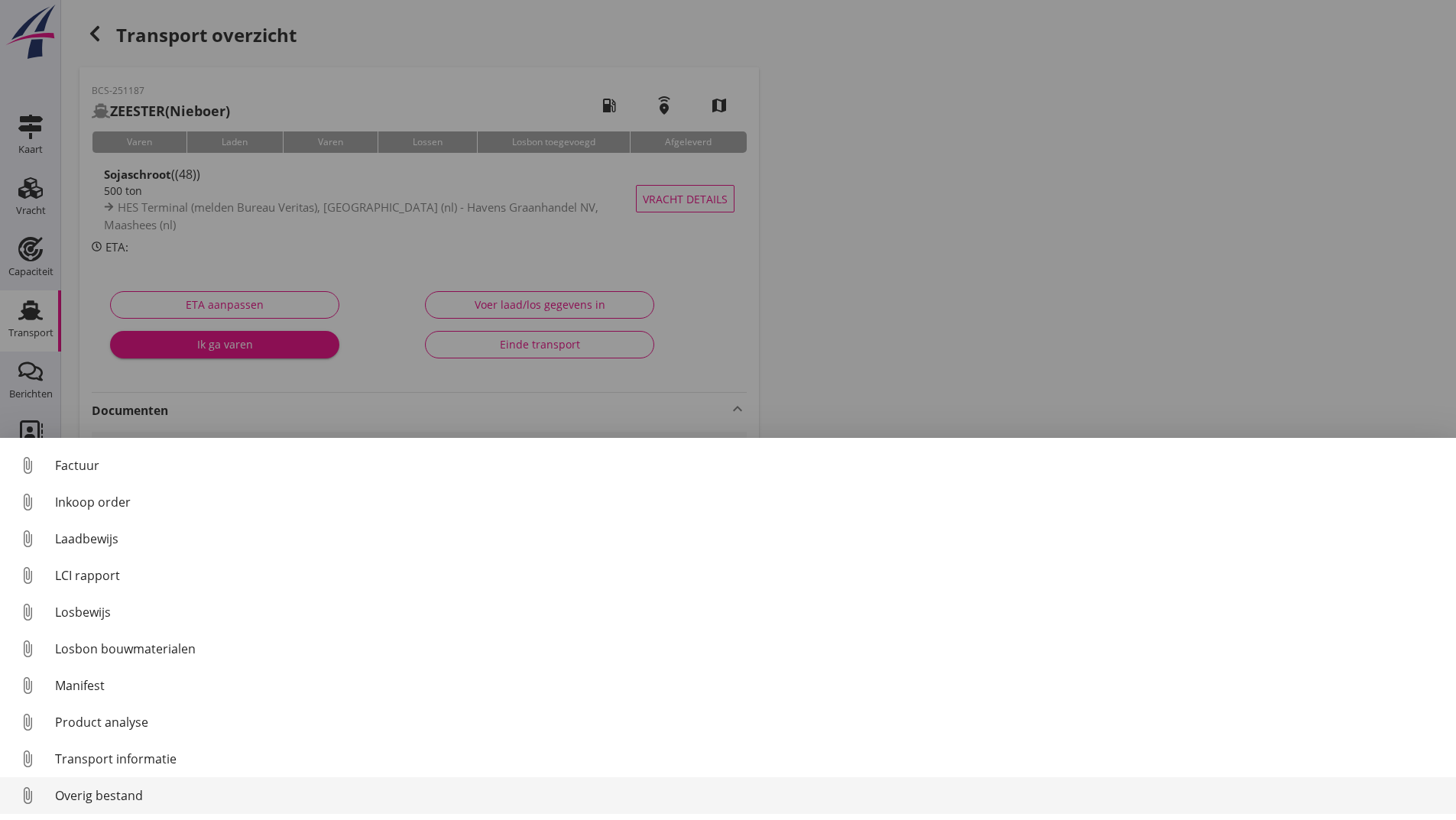
drag, startPoint x: 118, startPoint y: 800, endPoint x: 126, endPoint y: 792, distance: 11.3
click at [126, 792] on div "Overig bestand" at bounding box center [750, 795] width 1389 height 18
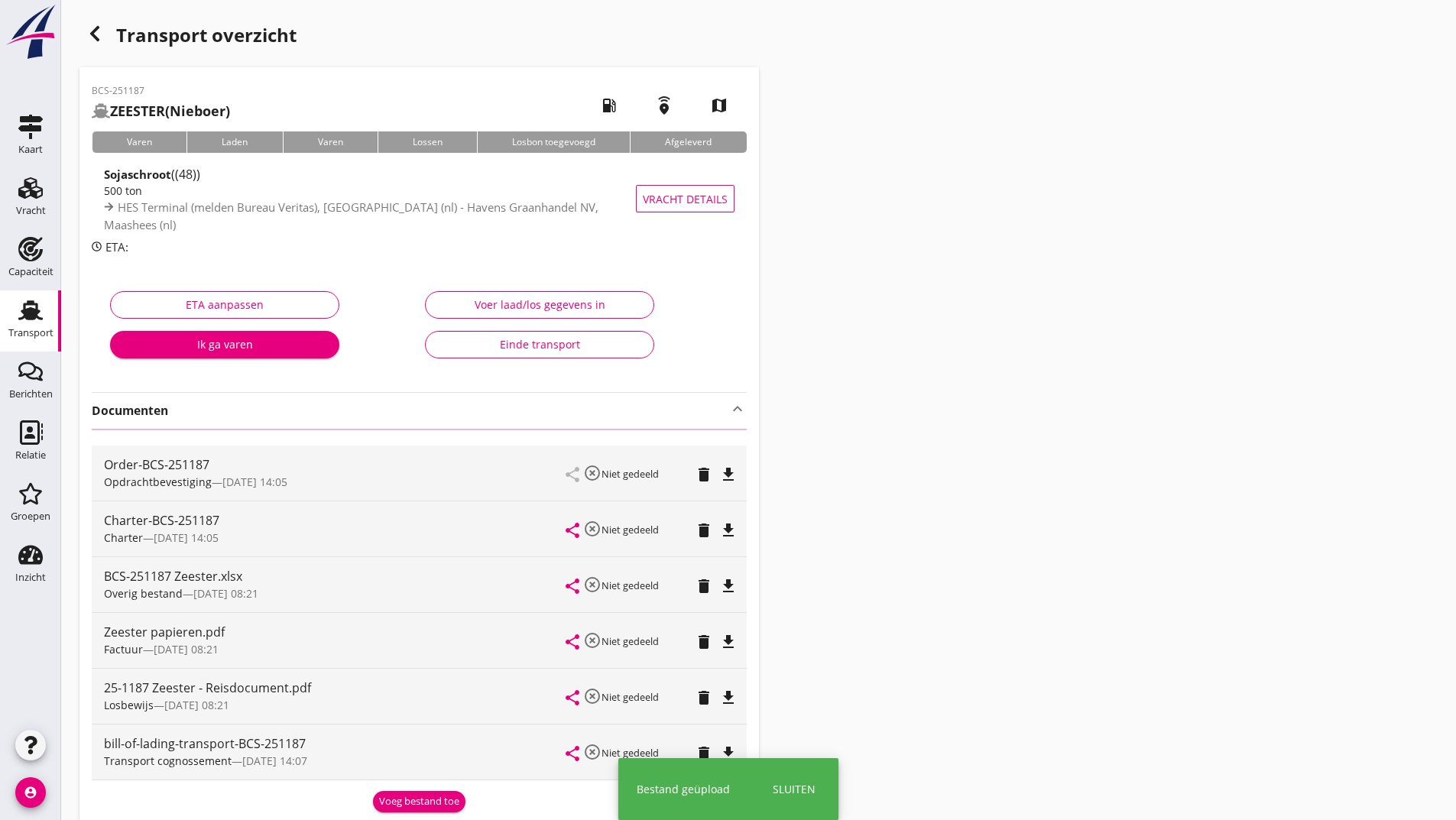
click at [96, 29] on use "button" at bounding box center [94, 33] width 9 height 15
